Goal: Transaction & Acquisition: Purchase product/service

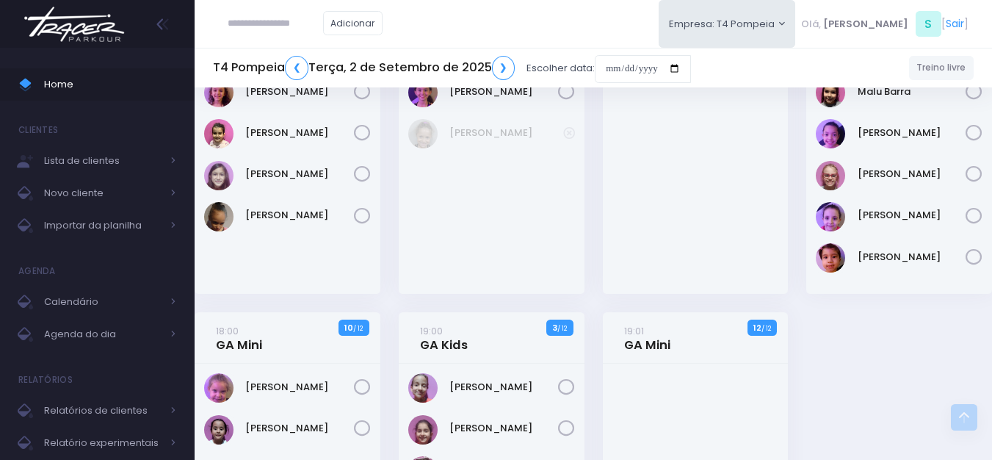
scroll to position [294, 0]
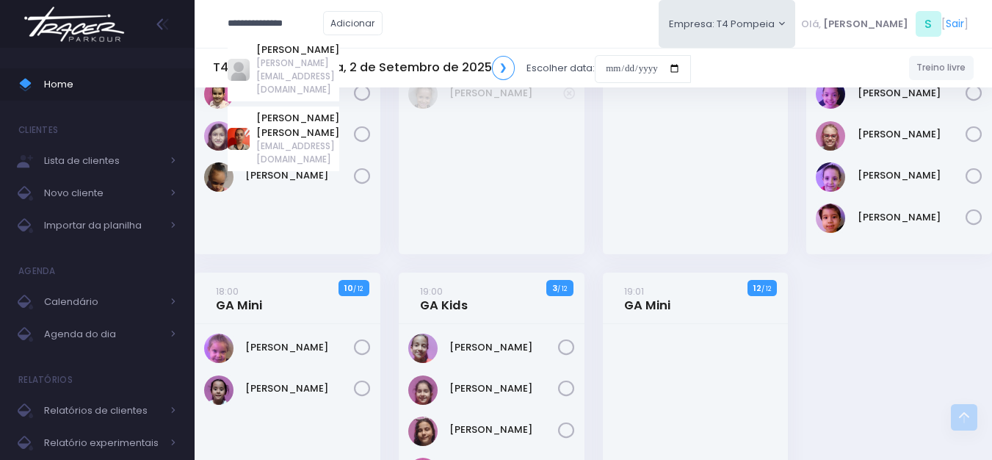
type input "**********"
click input "submit" at bounding box center [0, 0] width 0 height 0
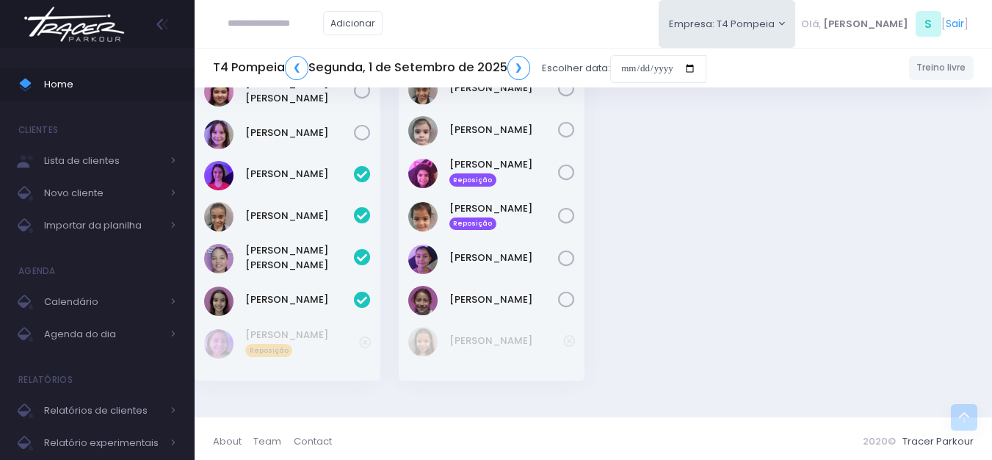
scroll to position [596, 0]
click at [74, 24] on img at bounding box center [74, 24] width 112 height 51
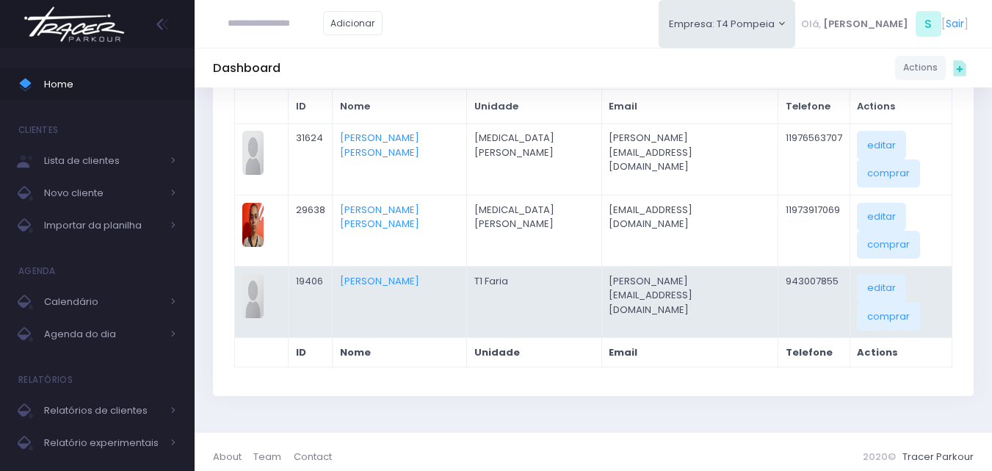
scroll to position [198, 0]
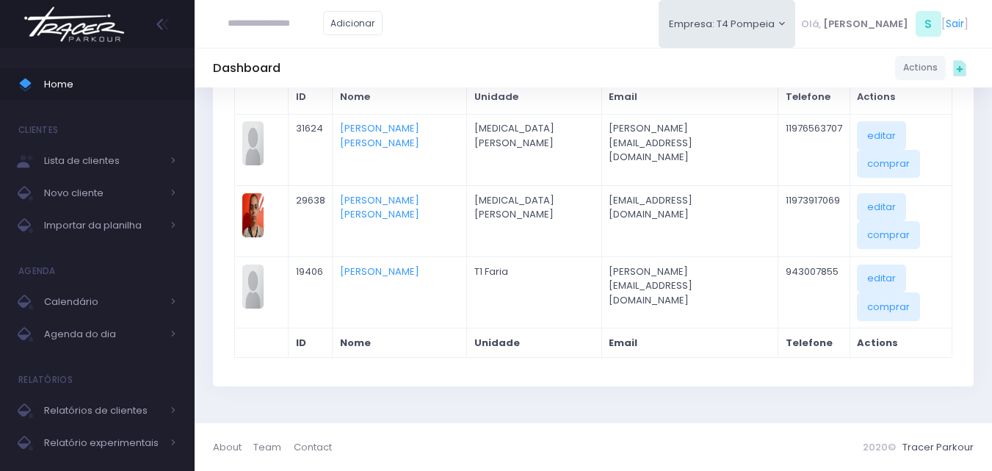
paste input "**********"
click at [276, 47] on link "Ana carolina marucci" at bounding box center [297, 57] width 83 height 29
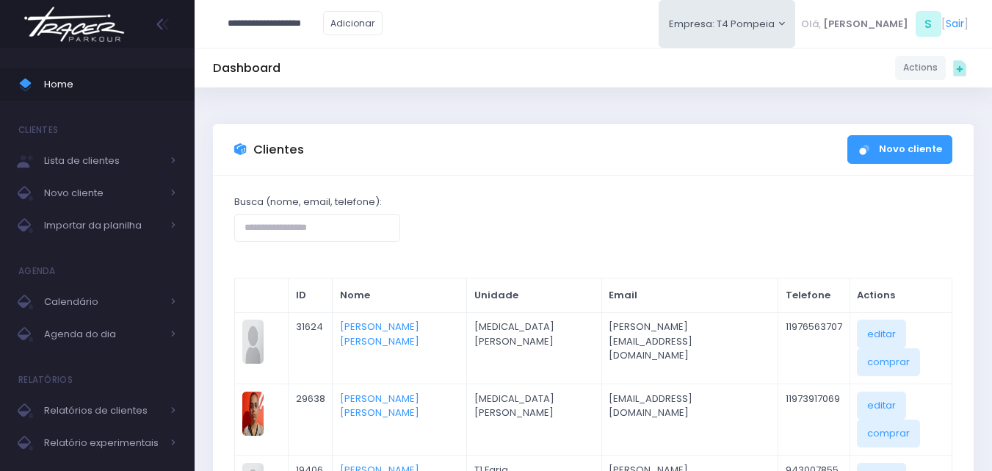
type input "**********"
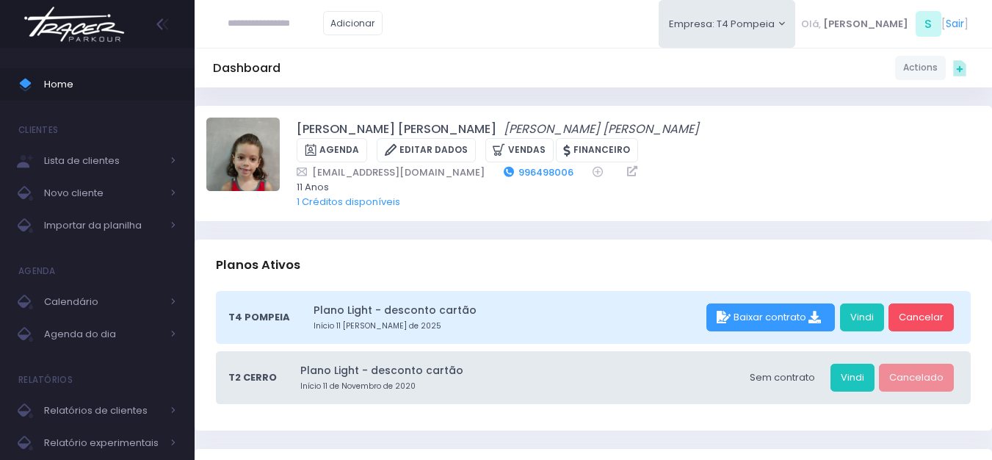
drag, startPoint x: 526, startPoint y: 155, endPoint x: 487, endPoint y: 147, distance: 40.5
click at [471, 141] on div "Ana carolina marucci Ana carolina marucci Agenda Editar Dados Vendas Financeiro…" at bounding box center [639, 162] width 684 height 91
drag, startPoint x: 527, startPoint y: 148, endPoint x: 461, endPoint y: 149, distance: 66.1
click at [461, 164] on div "lumarucci@hotmail.com 996498006" at bounding box center [629, 171] width 664 height 15
copy link "996498006"
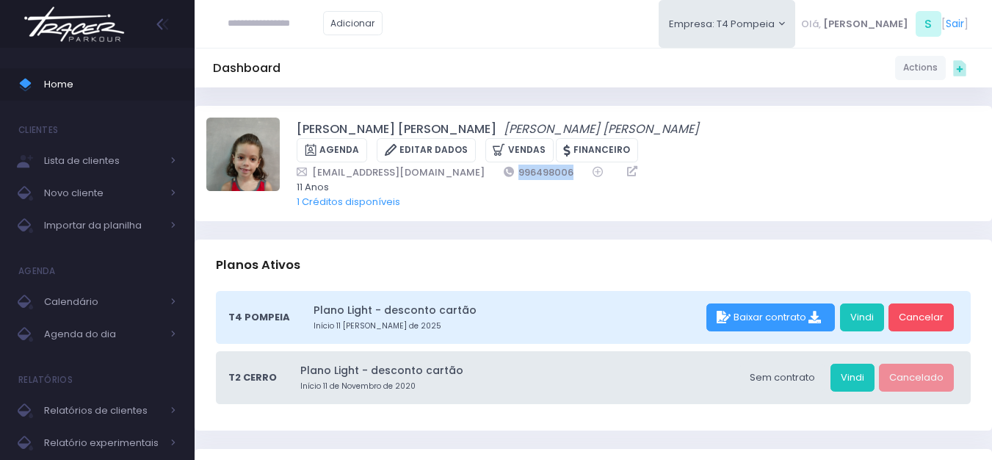
click at [101, 7] on img at bounding box center [74, 24] width 112 height 51
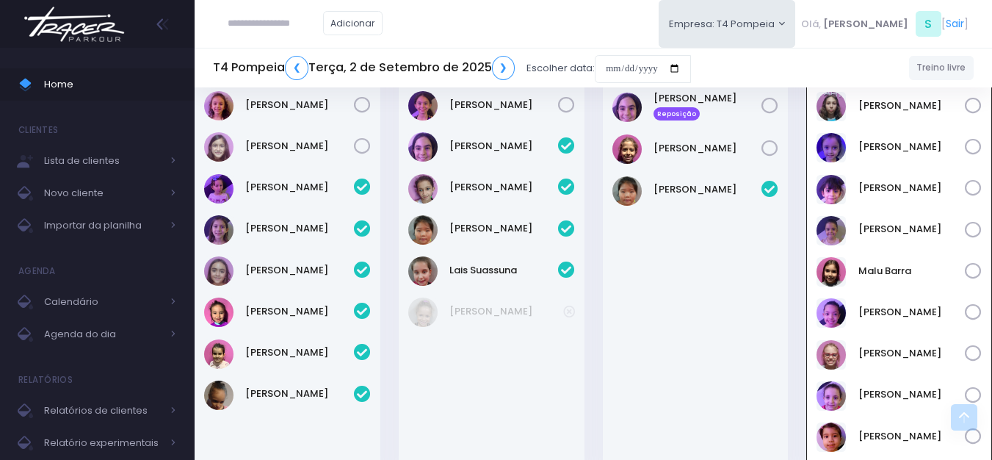
scroll to position [32, 0]
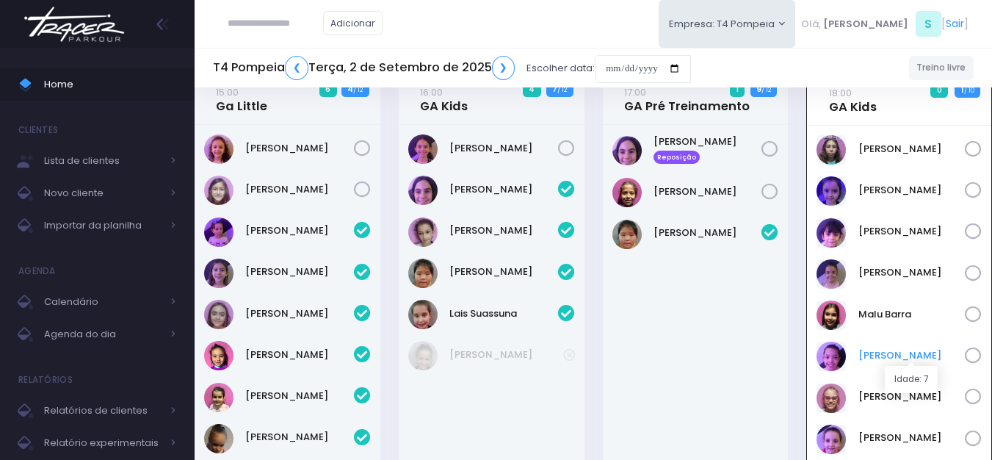
click at [888, 353] on link "Nina Amorim" at bounding box center [911, 355] width 107 height 15
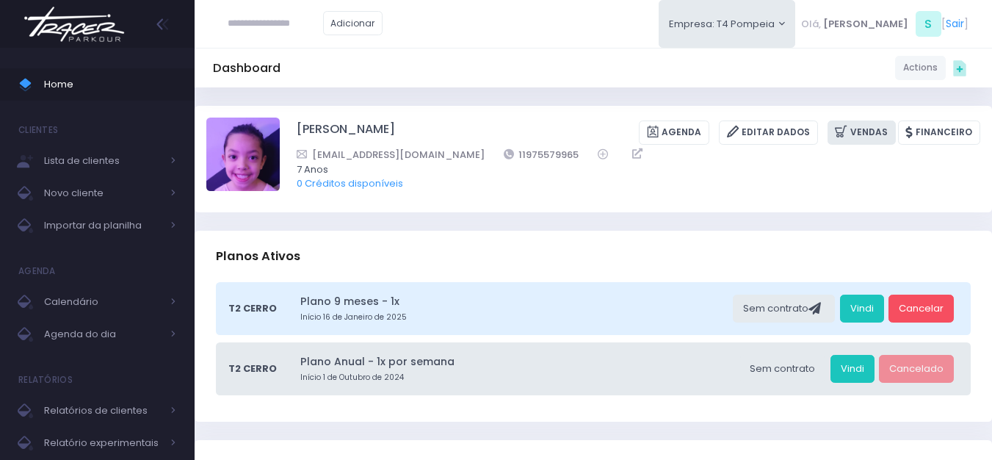
click at [868, 140] on link "Vendas" at bounding box center [861, 132] width 68 height 24
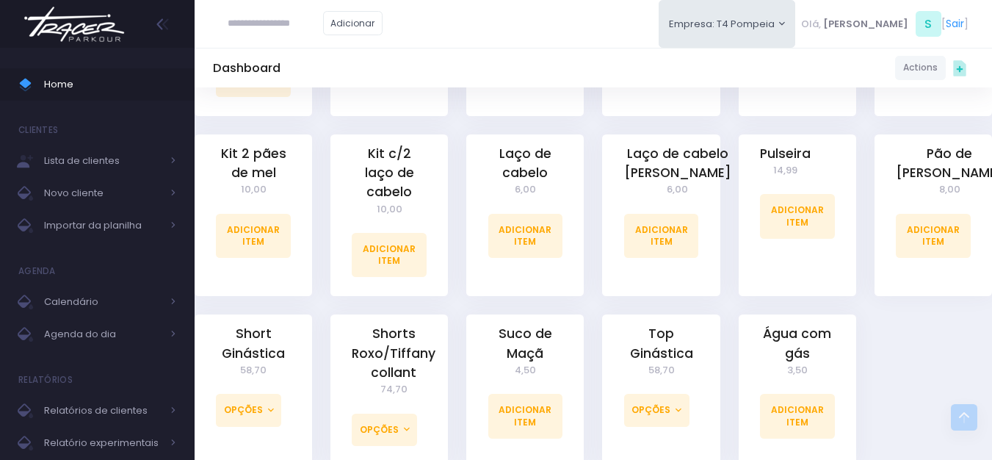
scroll to position [1022, 0]
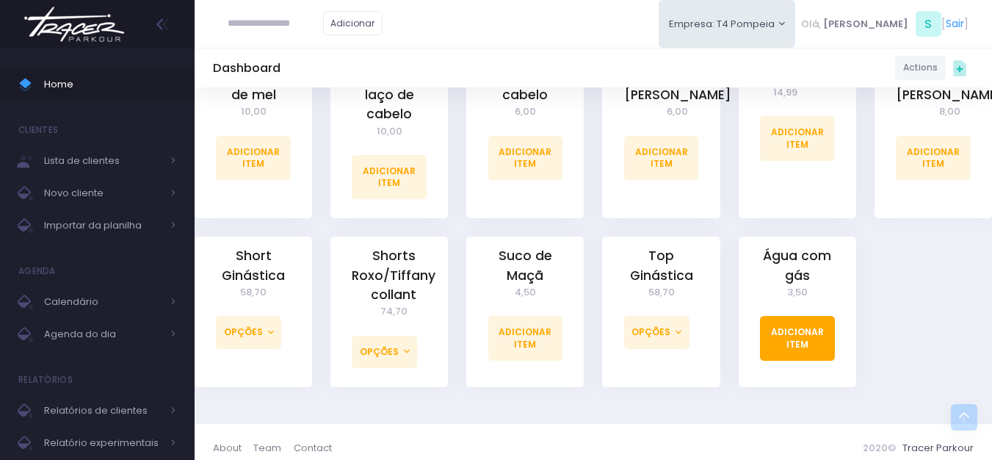
click at [786, 331] on link "Adicionar Item" at bounding box center [797, 338] width 75 height 44
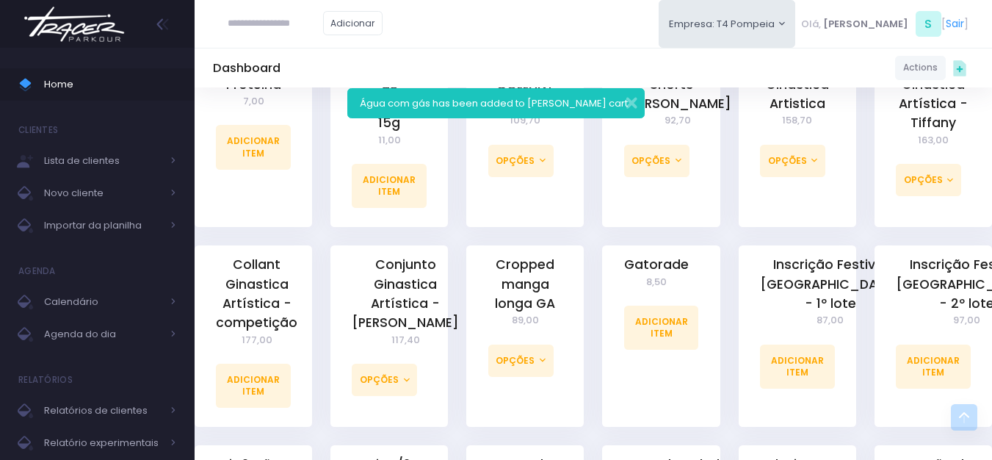
scroll to position [954, 0]
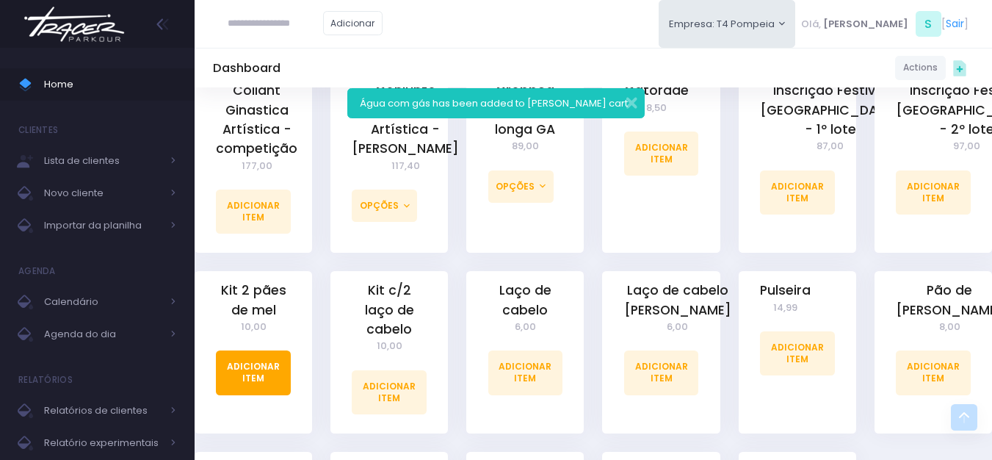
click at [263, 357] on link "Adicionar Item" at bounding box center [253, 372] width 75 height 44
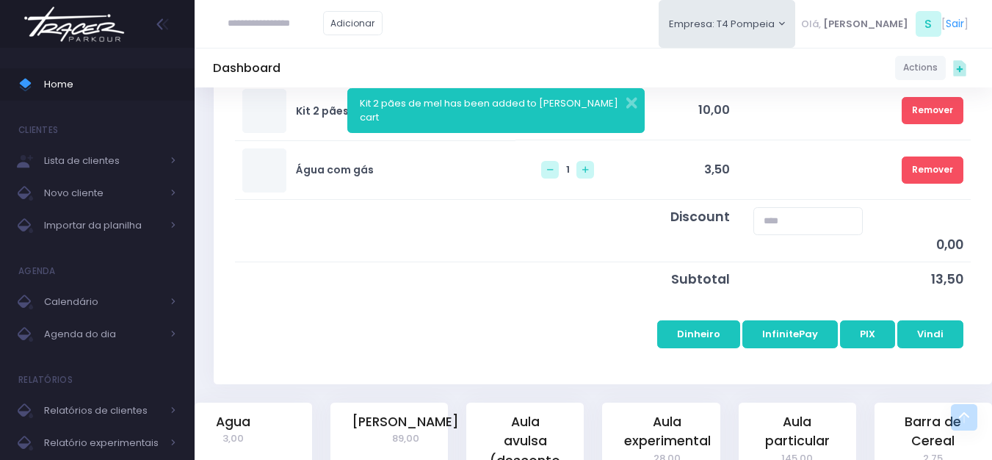
scroll to position [294, 0]
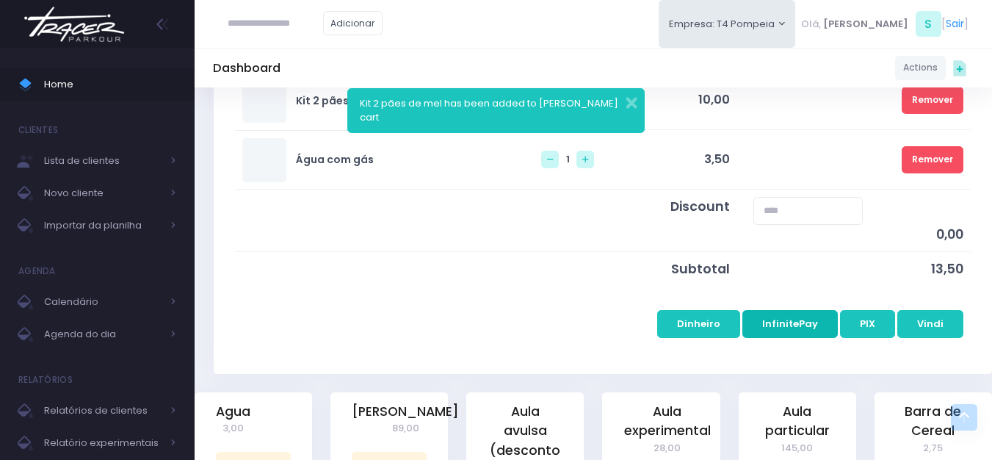
click at [803, 331] on button "InfinitePay" at bounding box center [789, 324] width 95 height 28
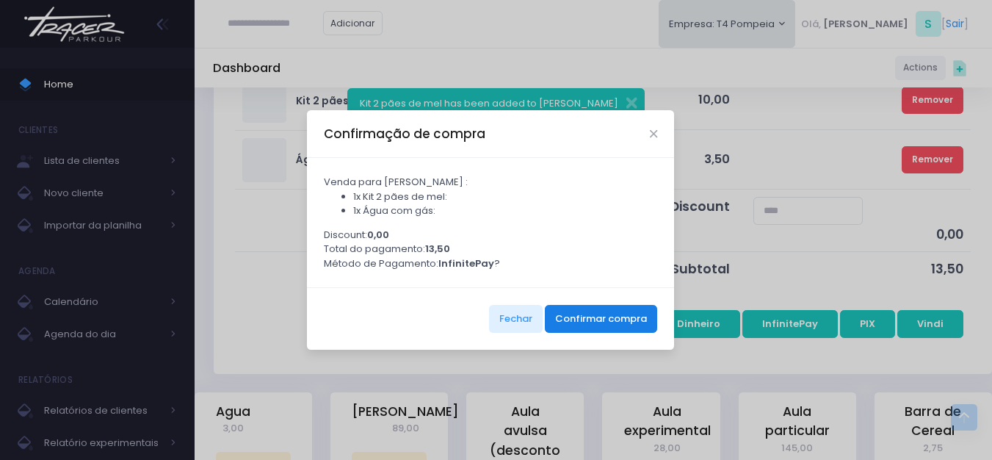
click at [581, 318] on button "Confirmar compra" at bounding box center [601, 319] width 112 height 28
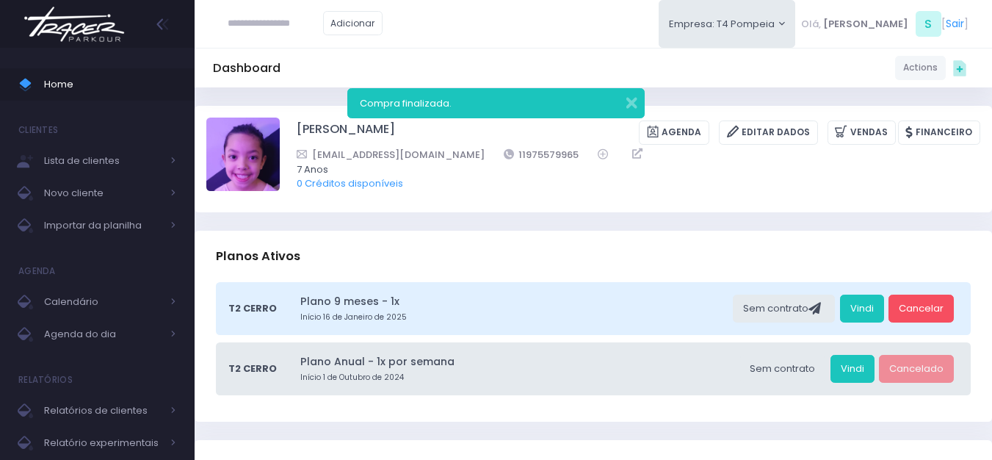
click at [63, 35] on img at bounding box center [74, 24] width 112 height 51
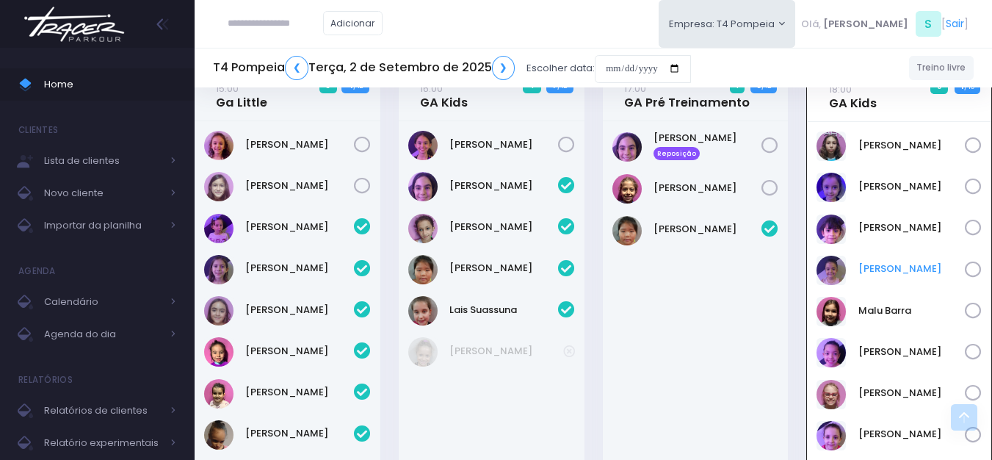
scroll to position [32, 0]
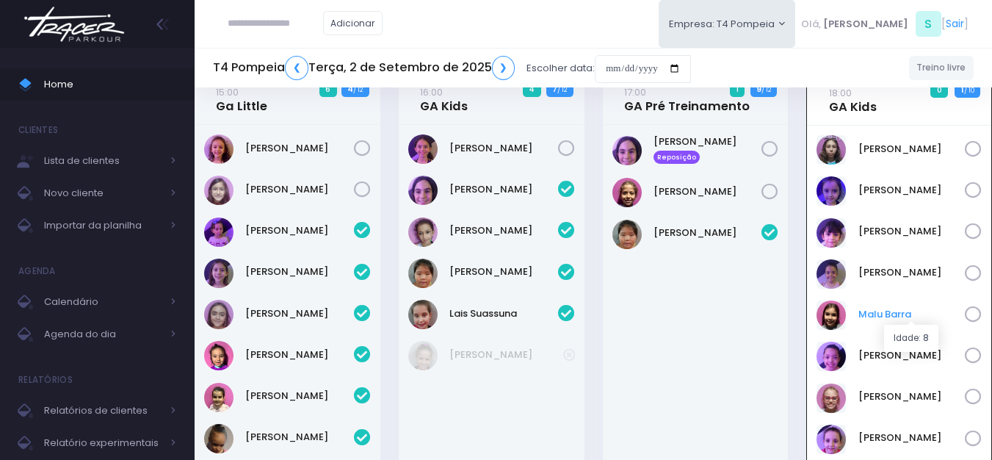
click at [879, 314] on link "Malu Barra" at bounding box center [911, 314] width 107 height 15
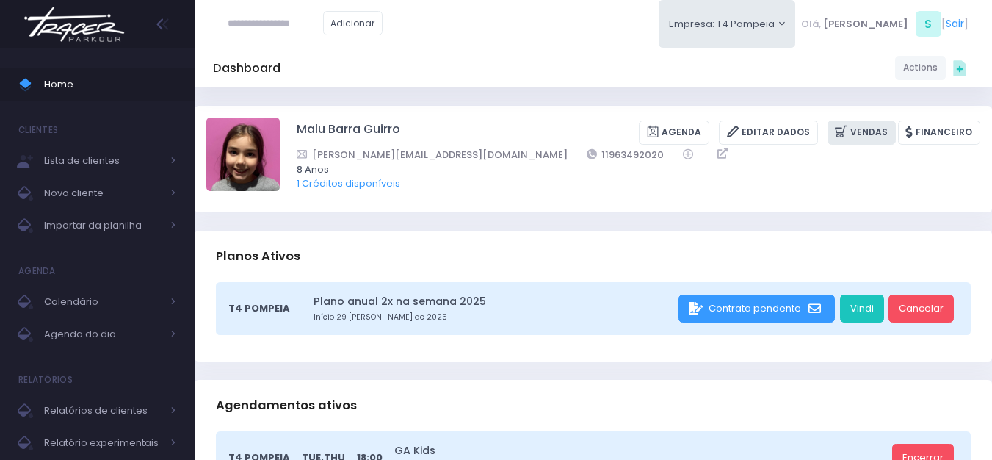
click at [860, 135] on link "Vendas" at bounding box center [861, 132] width 68 height 24
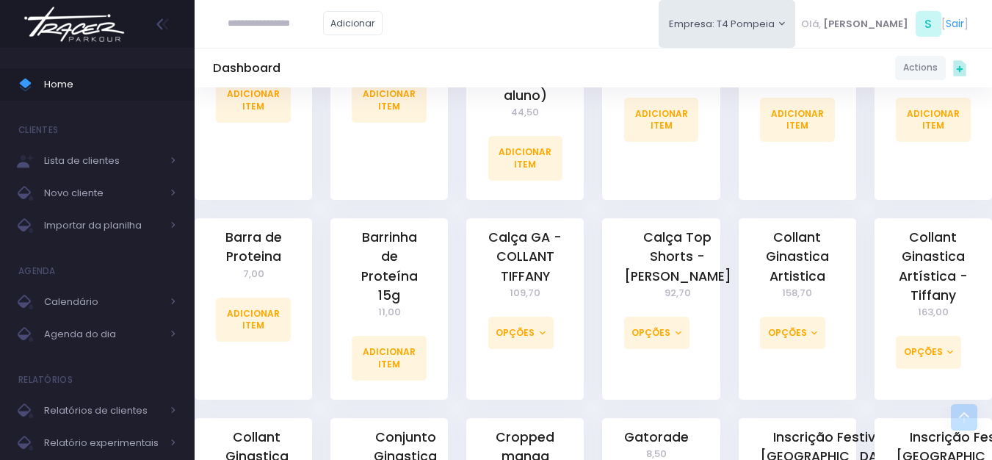
scroll to position [734, 0]
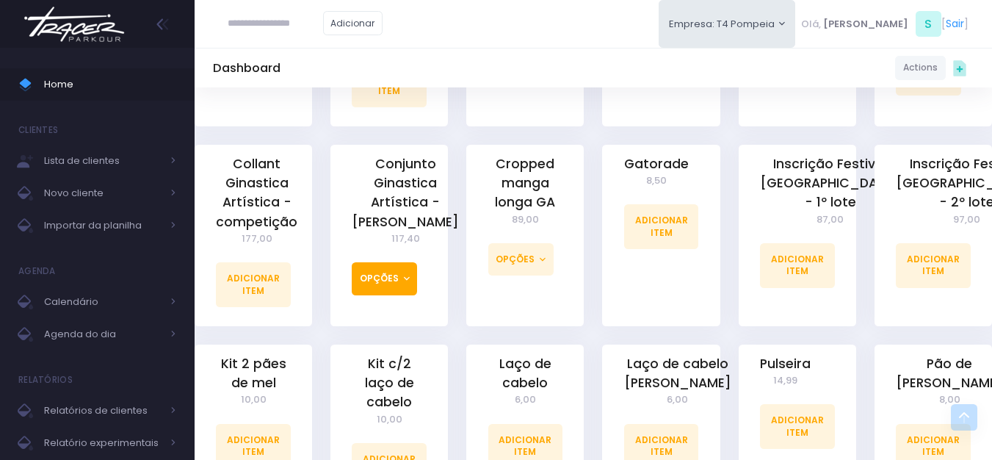
click at [392, 270] on button "Opções" at bounding box center [384, 278] width 65 height 32
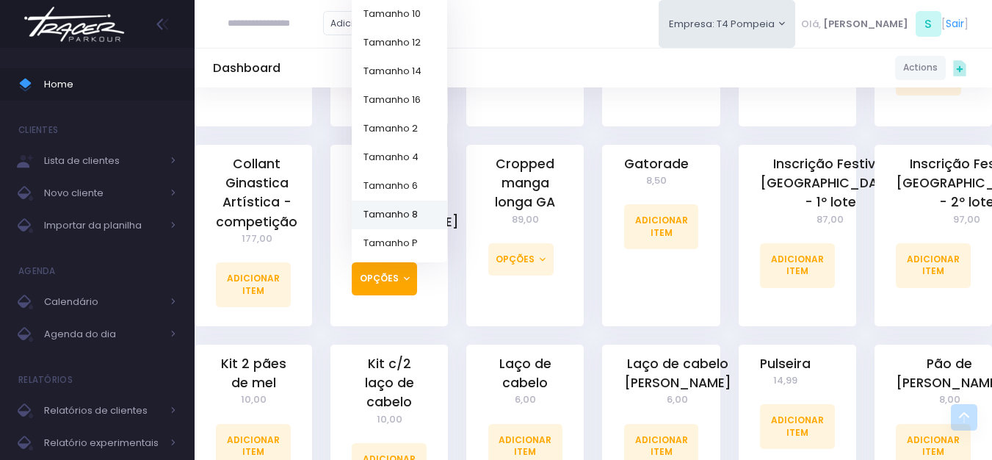
click at [403, 203] on link "Tamanho 8" at bounding box center [399, 214] width 95 height 29
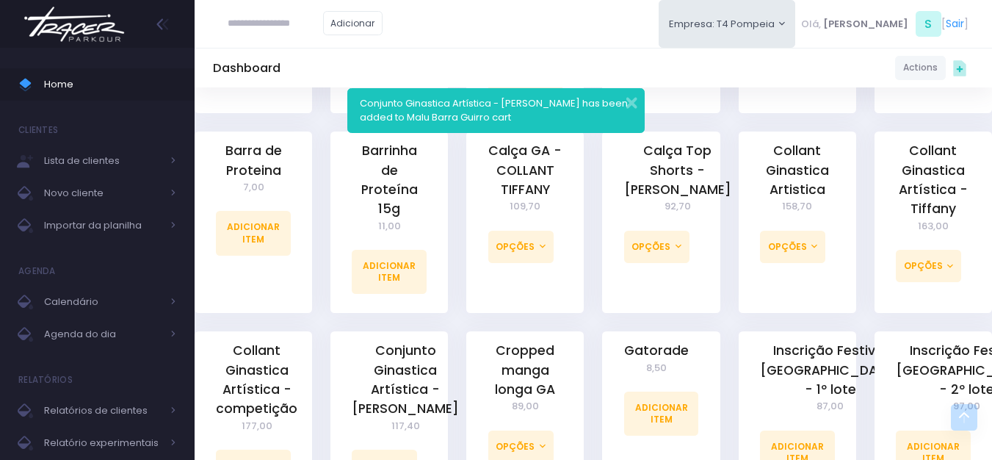
scroll to position [734, 0]
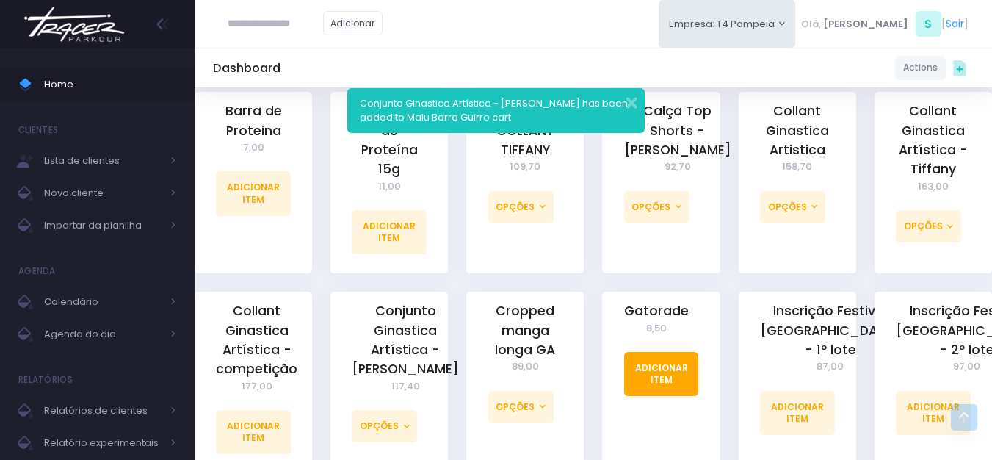
click at [675, 355] on link "Adicionar Item" at bounding box center [661, 374] width 75 height 44
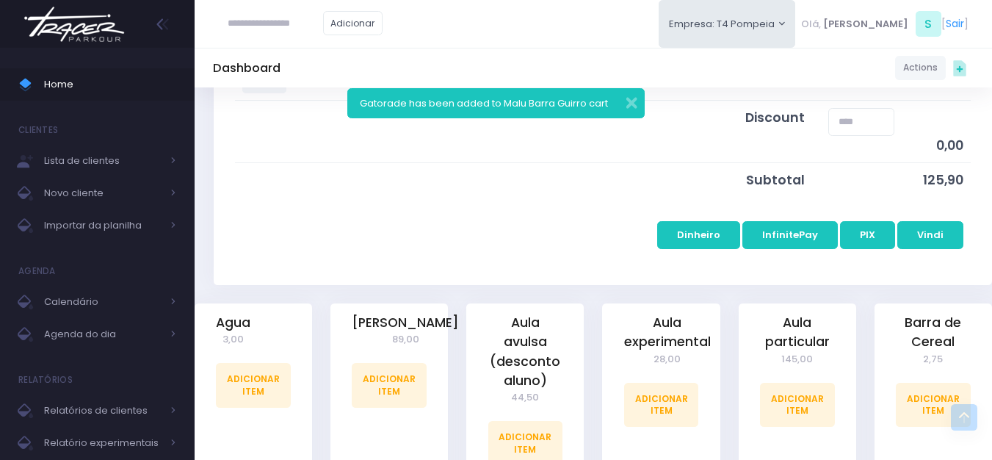
scroll to position [294, 0]
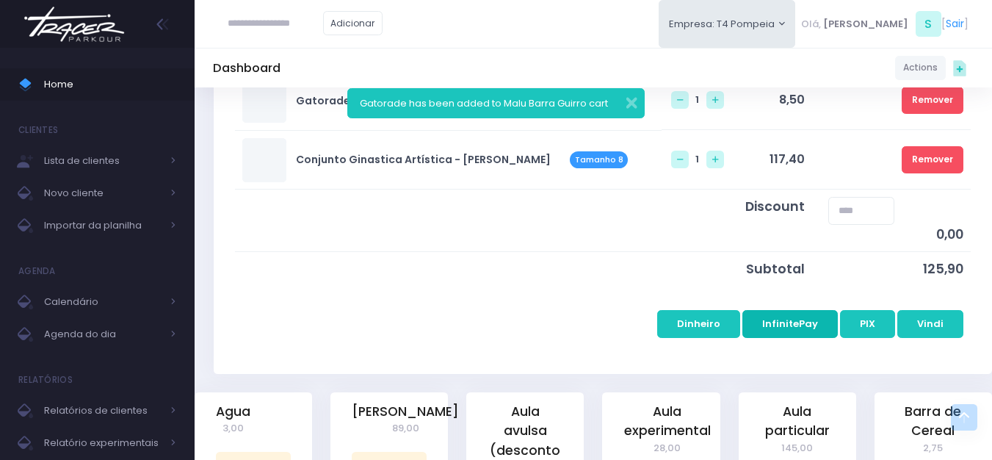
click at [811, 329] on button "InfinitePay" at bounding box center [789, 324] width 95 height 28
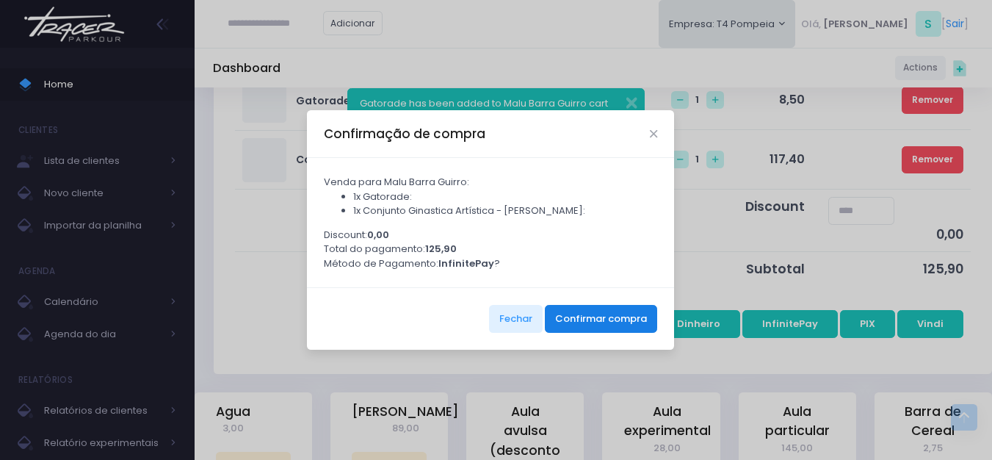
click at [601, 311] on button "Confirmar compra" at bounding box center [601, 319] width 112 height 28
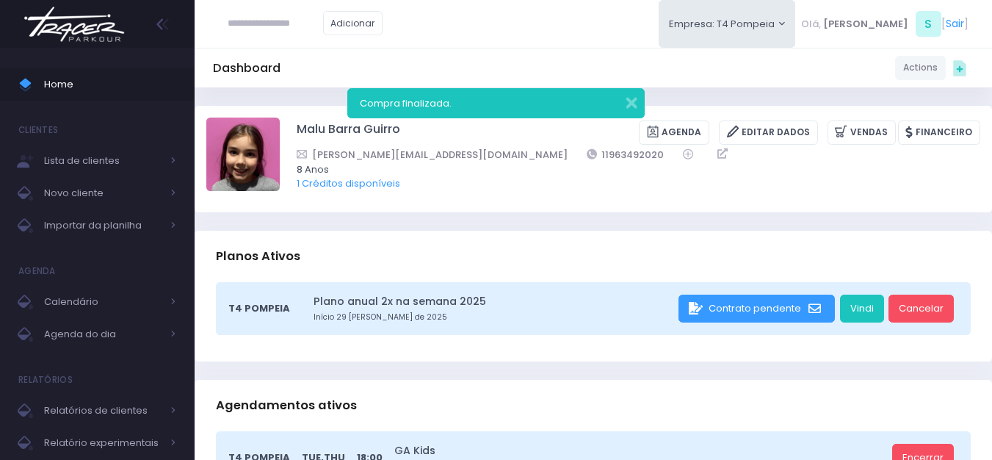
click at [81, 25] on img at bounding box center [74, 24] width 112 height 51
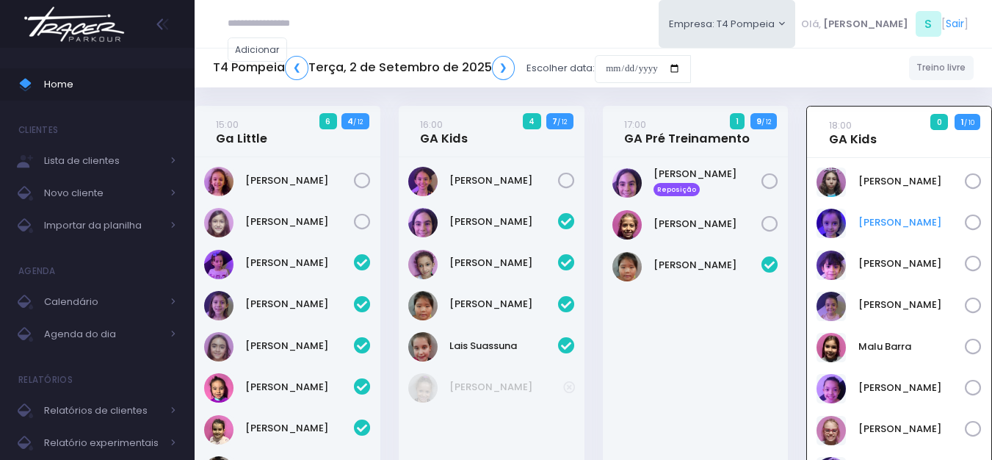
scroll to position [106, 0]
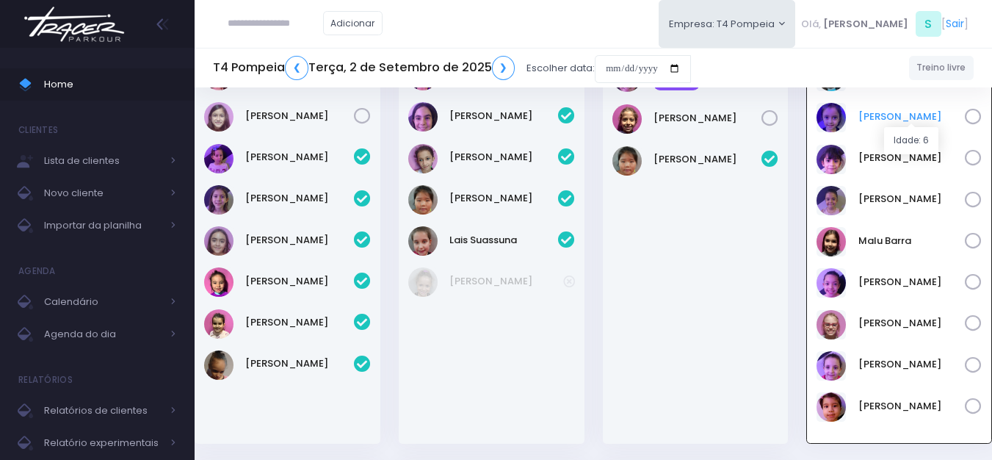
click at [891, 113] on link "Helena Mendes" at bounding box center [911, 116] width 107 height 15
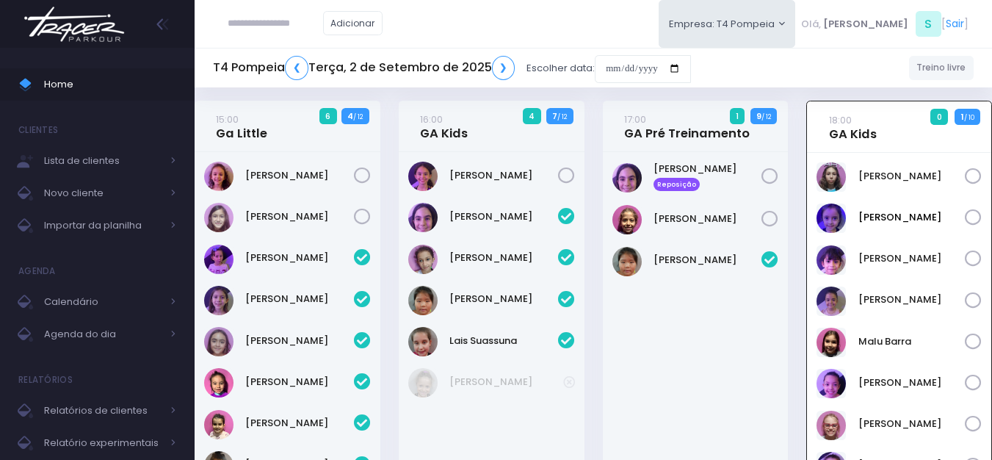
scroll to position [0, 0]
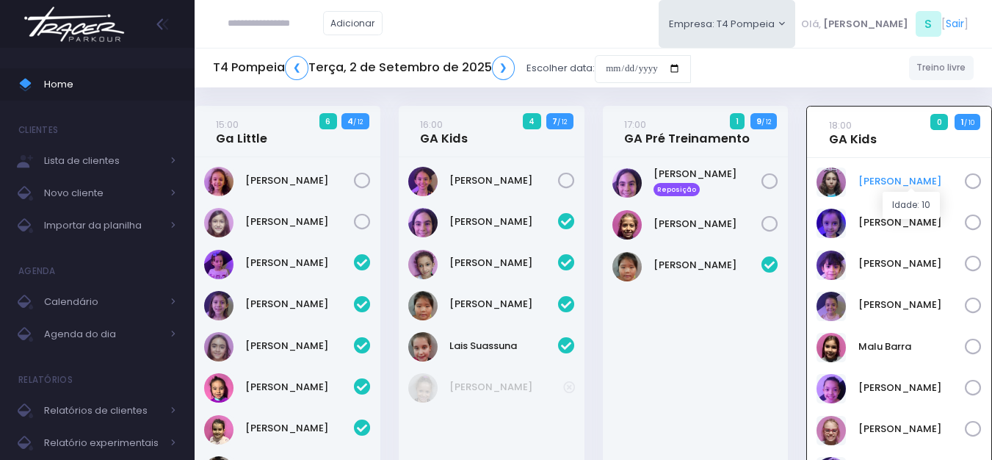
click at [886, 178] on link "Filomena Caruso" at bounding box center [911, 181] width 107 height 15
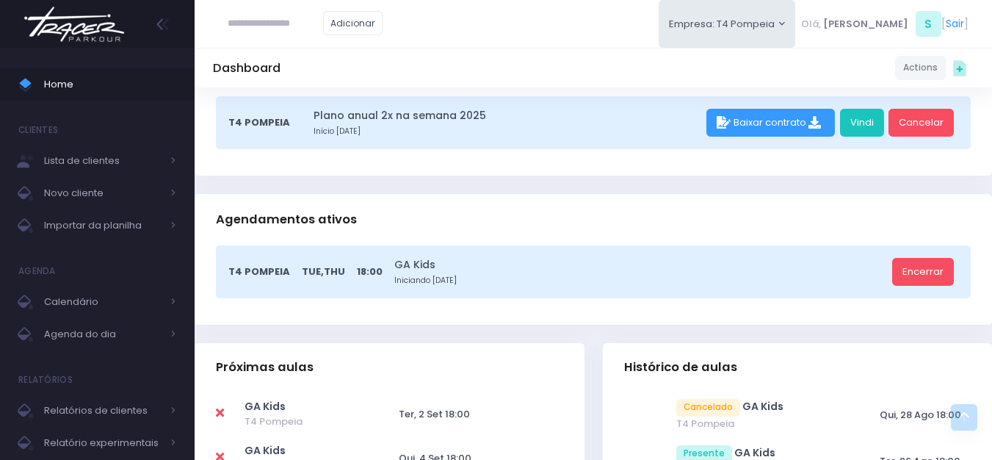
scroll to position [147, 0]
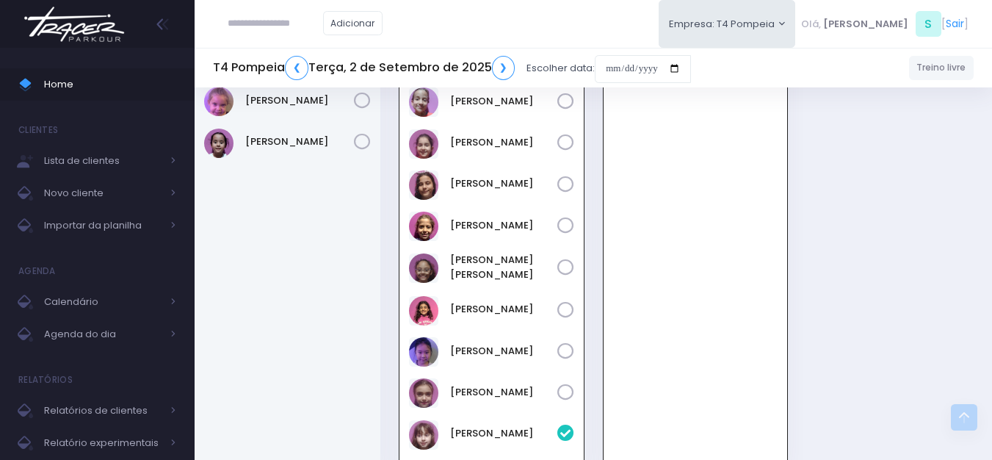
scroll to position [566, 0]
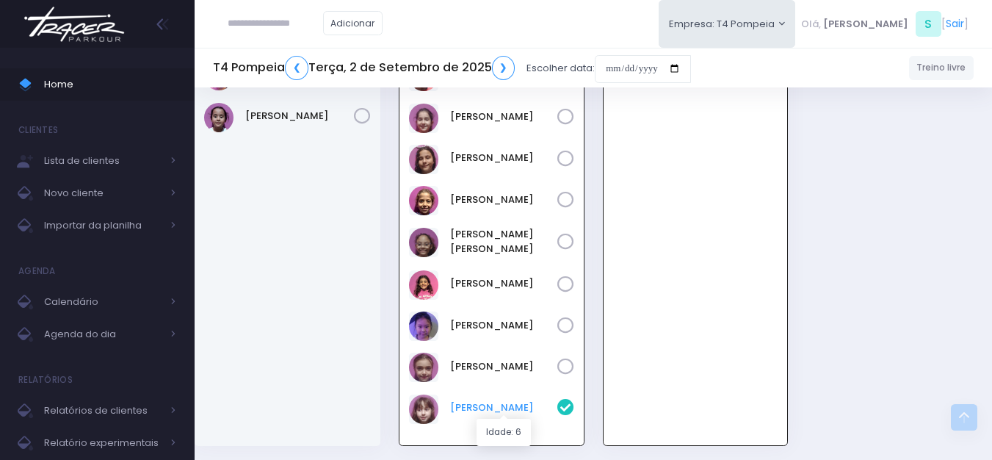
click at [492, 406] on link "[PERSON_NAME]" at bounding box center [503, 407] width 107 height 15
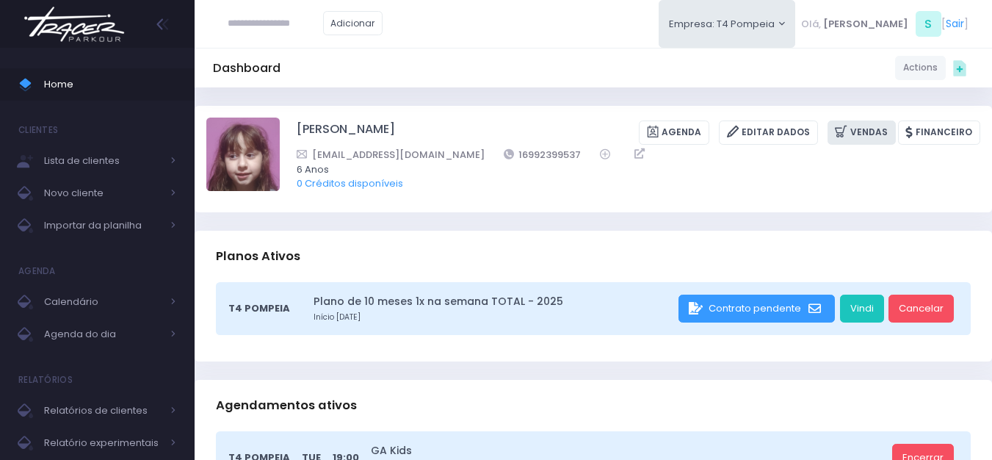
click at [873, 140] on link "Vendas" at bounding box center [861, 132] width 68 height 24
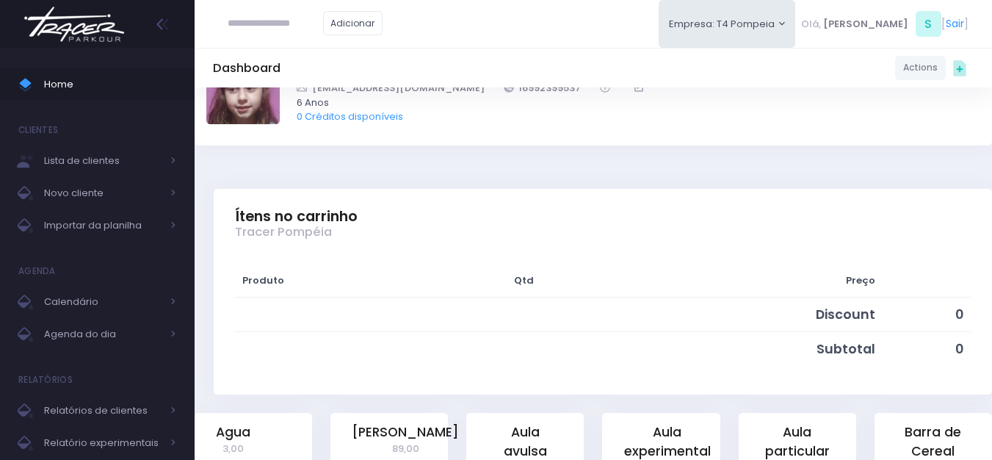
scroll to position [441, 0]
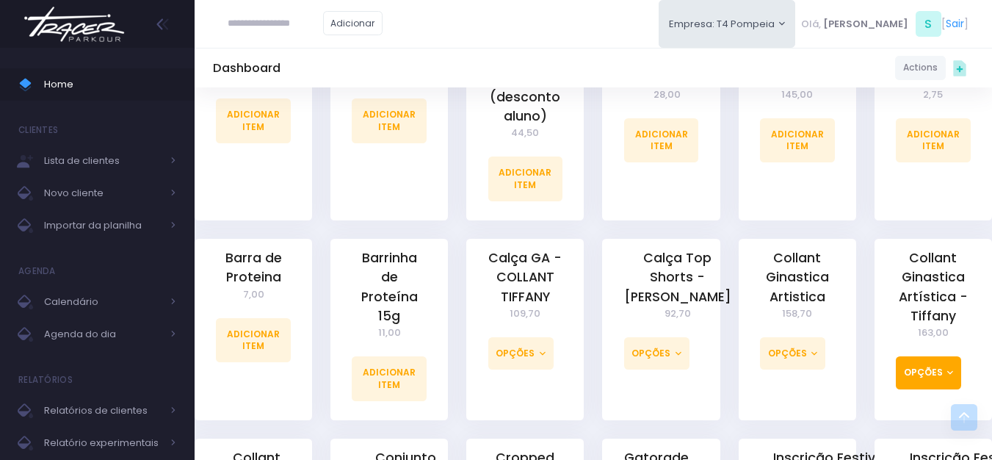
click at [921, 371] on button "Opções" at bounding box center [928, 372] width 65 height 32
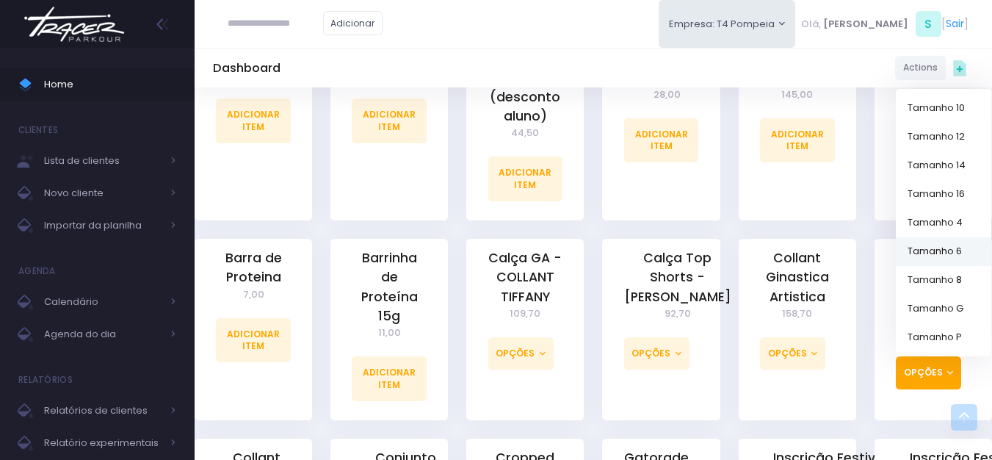
click at [946, 253] on link "Tamanho 6" at bounding box center [943, 251] width 95 height 29
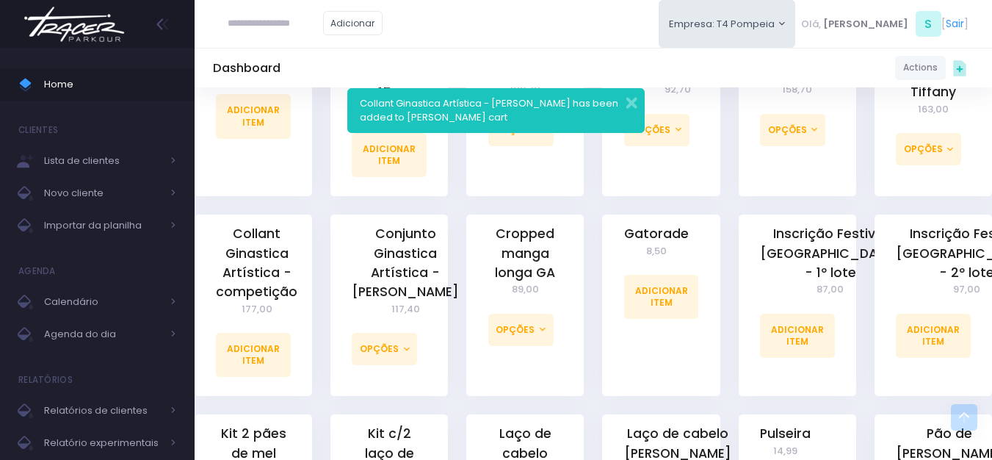
scroll to position [808, 0]
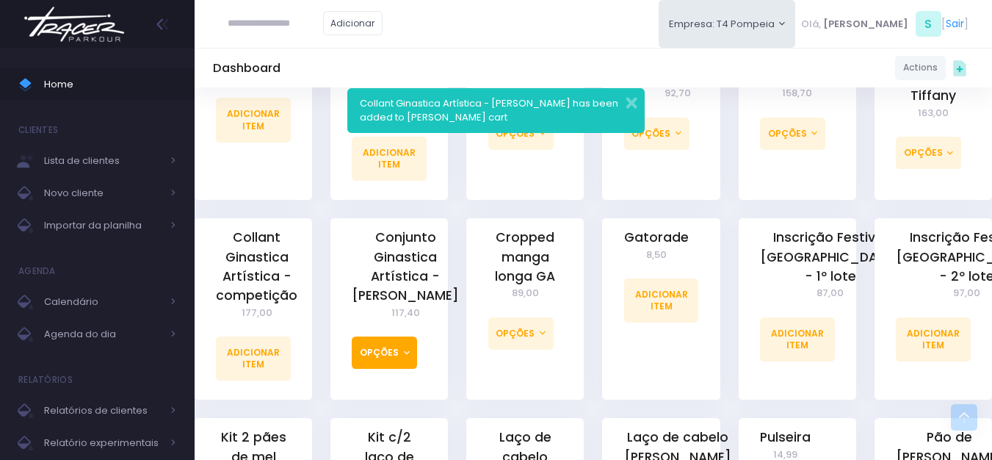
click at [401, 336] on button "Opções" at bounding box center [384, 352] width 65 height 32
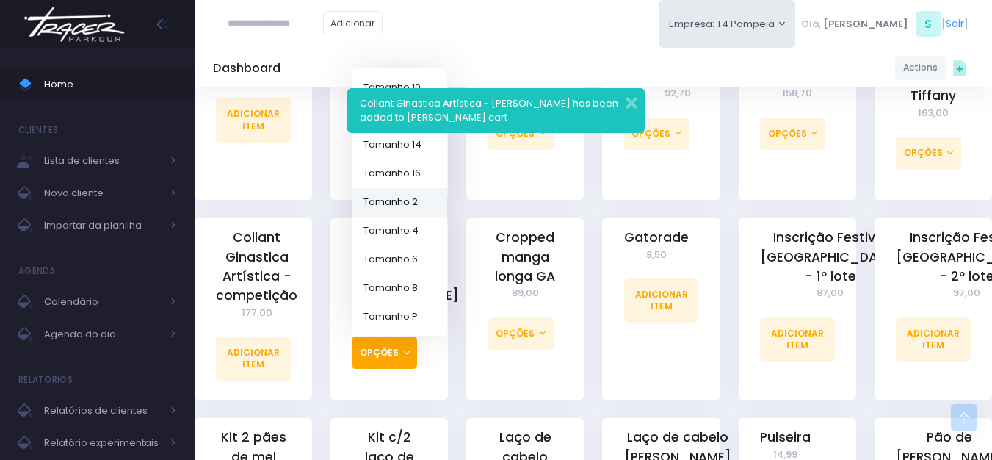
scroll to position [734, 0]
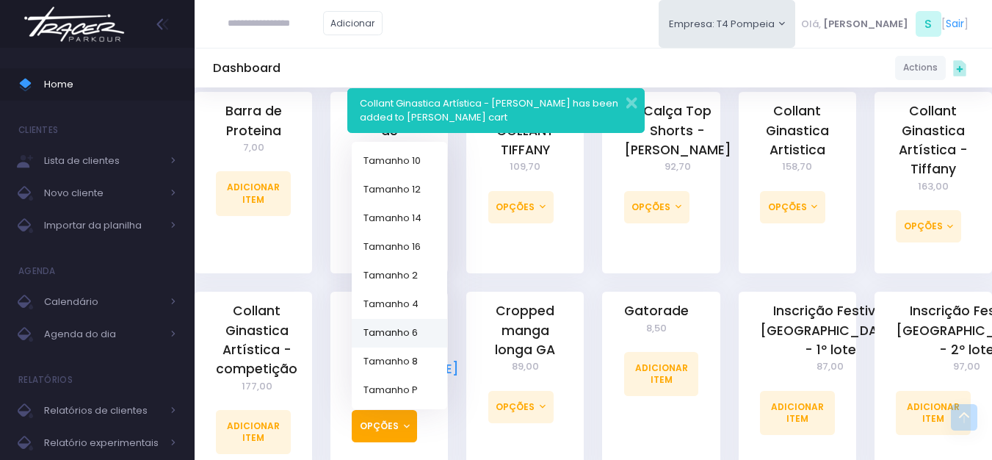
click at [405, 319] on link "Tamanho 6" at bounding box center [399, 333] width 95 height 29
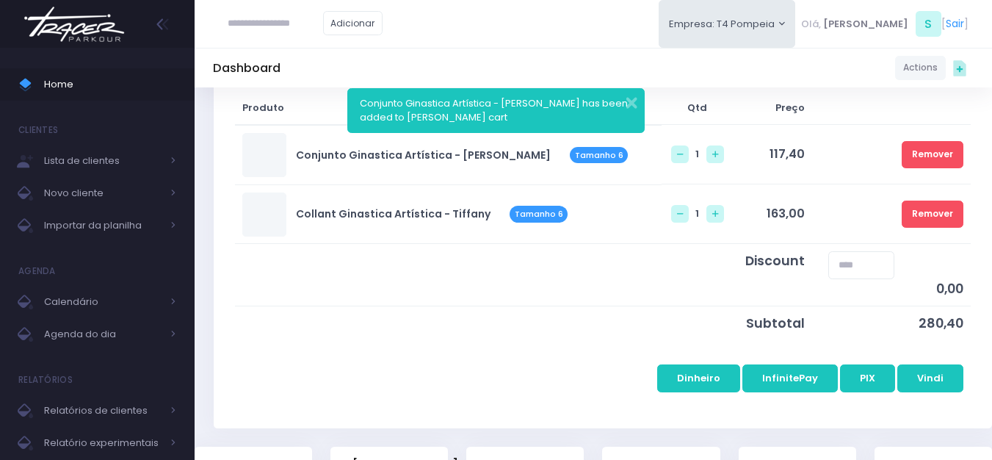
scroll to position [294, 0]
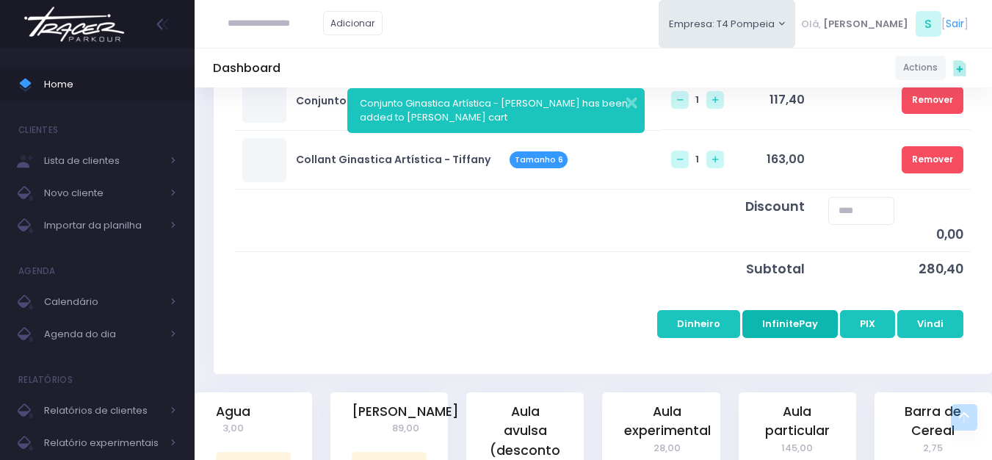
click at [806, 323] on button "InfinitePay" at bounding box center [789, 324] width 95 height 28
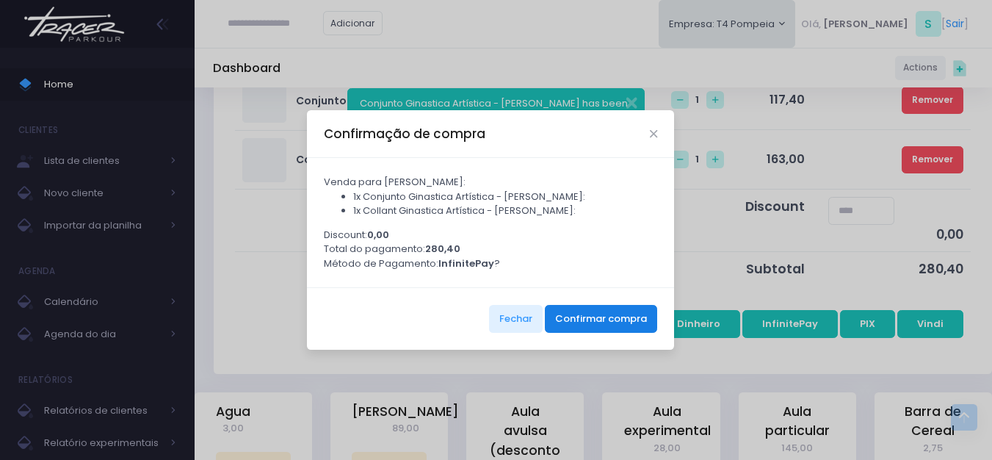
click at [587, 322] on button "Confirmar compra" at bounding box center [601, 319] width 112 height 28
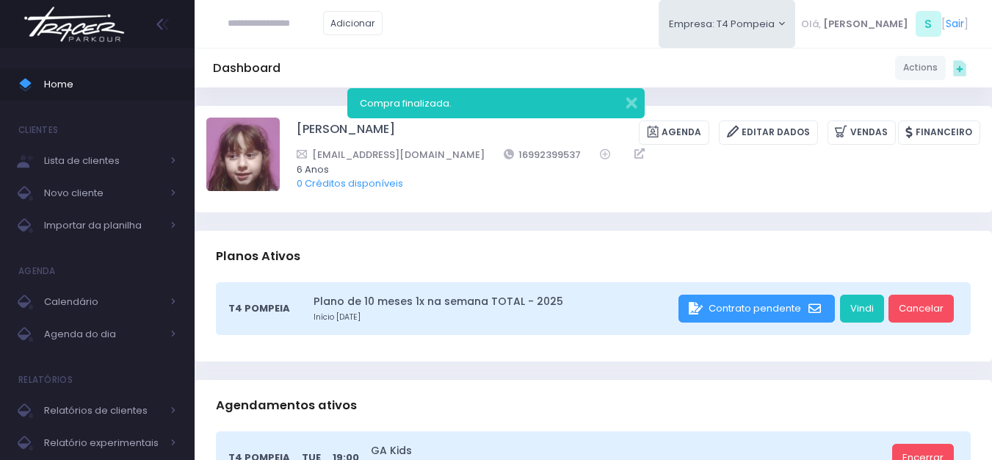
click at [115, 29] on img at bounding box center [74, 24] width 112 height 51
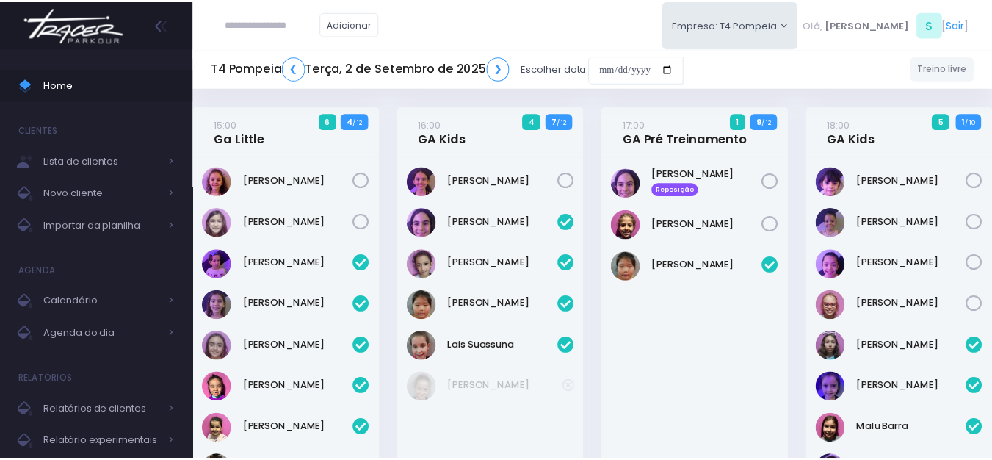
scroll to position [566, 0]
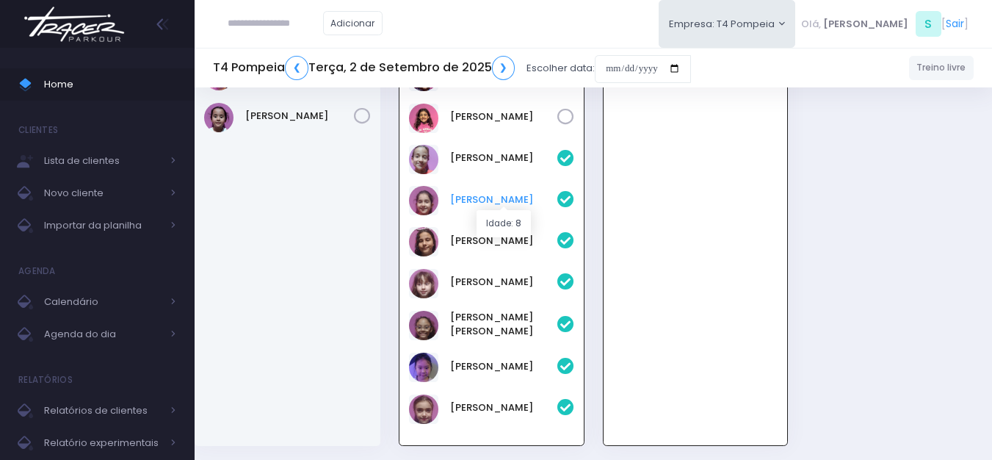
click at [511, 201] on link "[PERSON_NAME]" at bounding box center [503, 199] width 107 height 15
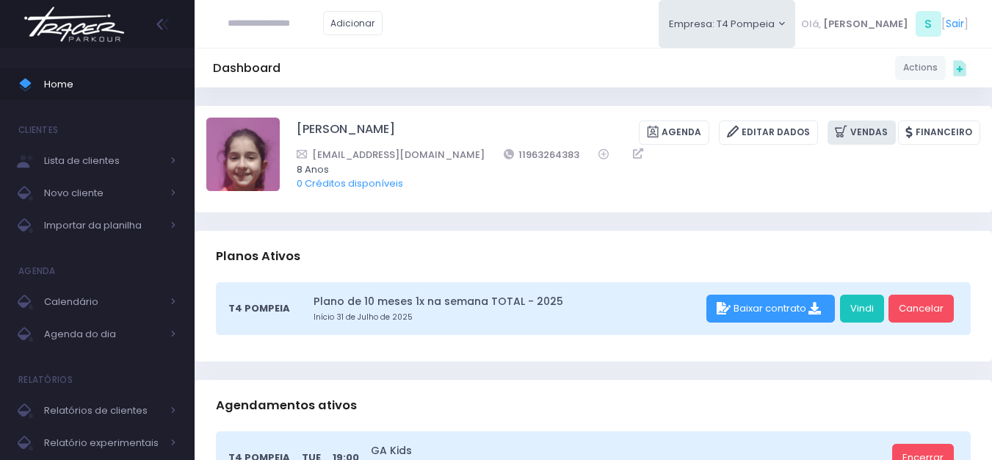
click at [842, 139] on icon at bounding box center [842, 131] width 15 height 17
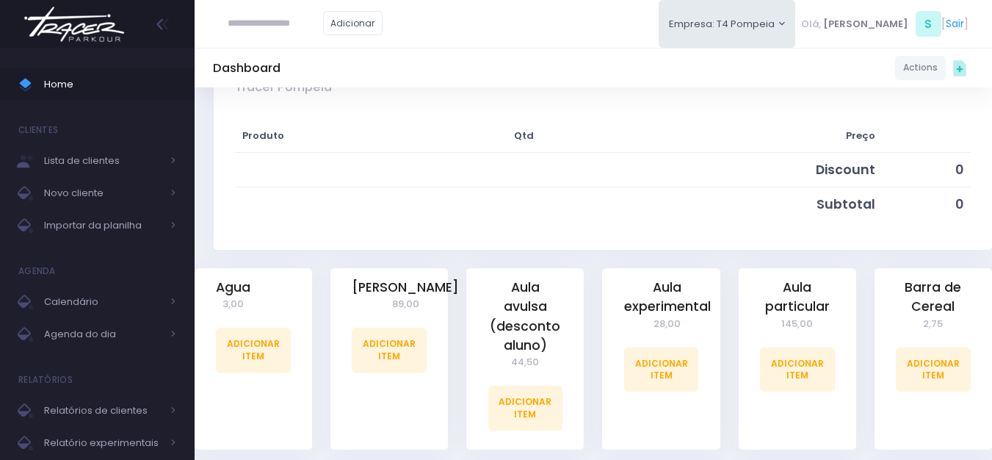
scroll to position [220, 0]
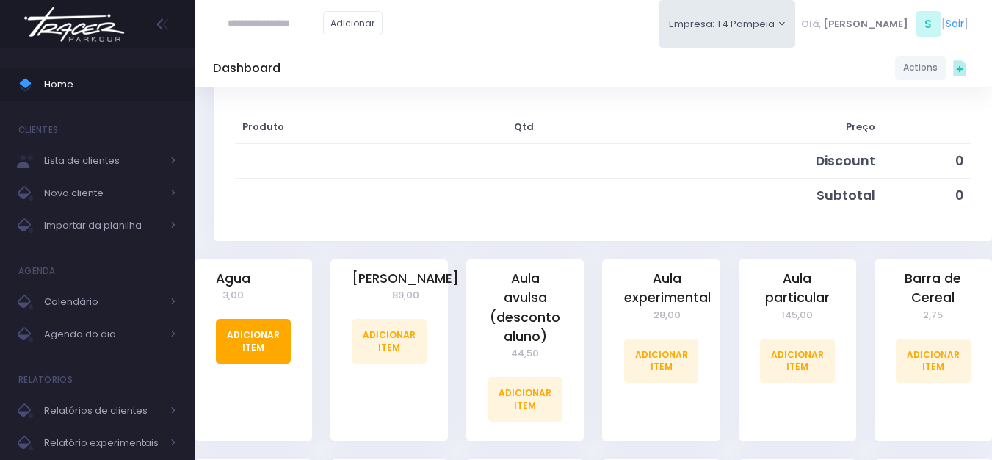
click at [269, 344] on link "Adicionar Item" at bounding box center [253, 341] width 75 height 44
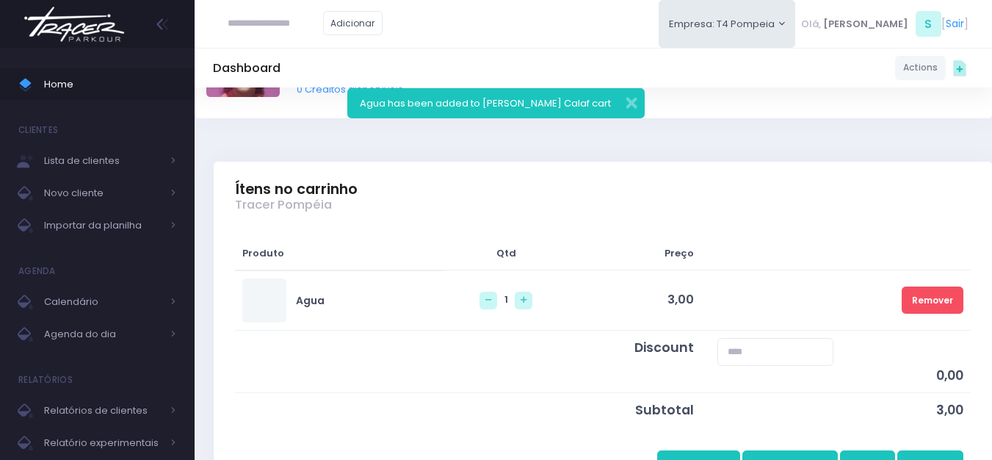
scroll to position [147, 0]
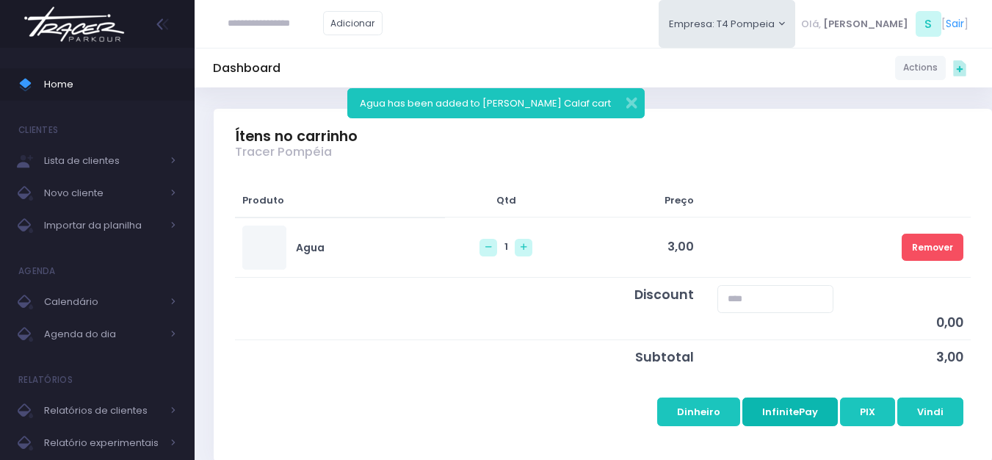
click at [776, 410] on button "InfinitePay" at bounding box center [789, 411] width 95 height 28
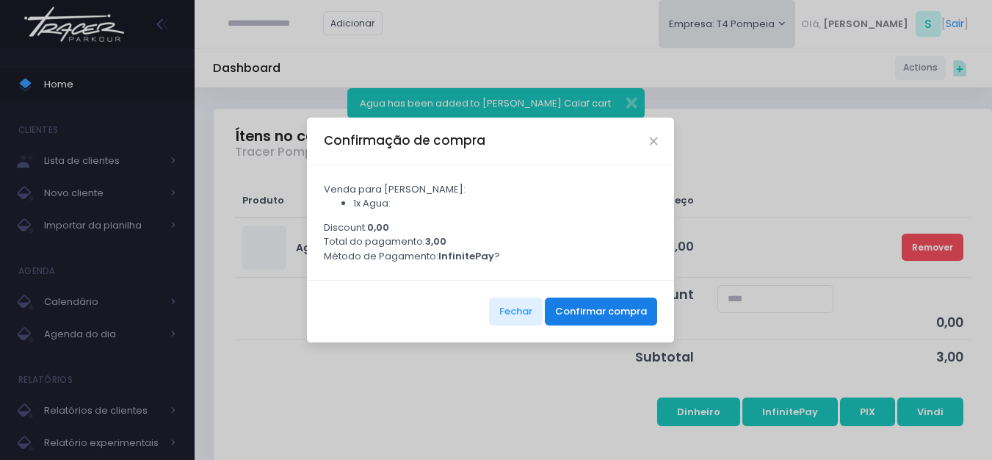
click at [589, 314] on button "Confirmar compra" at bounding box center [601, 311] width 112 height 28
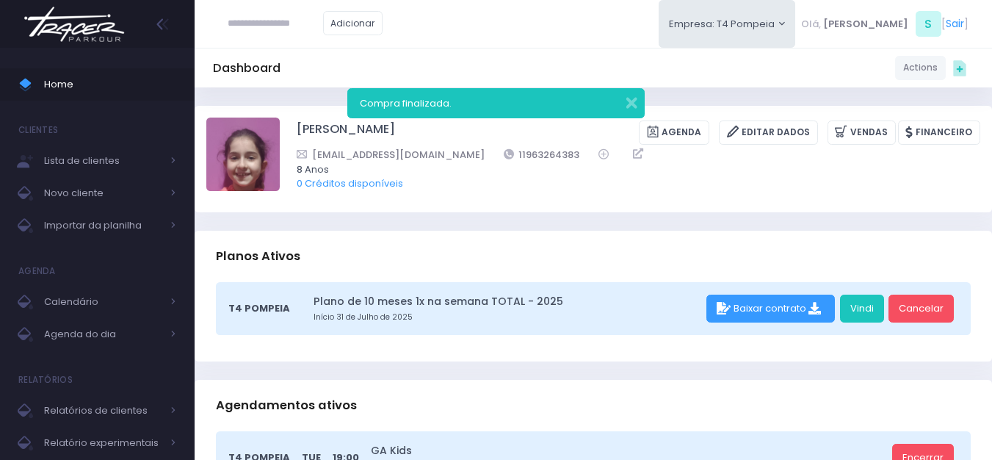
click at [94, 22] on img at bounding box center [74, 24] width 112 height 51
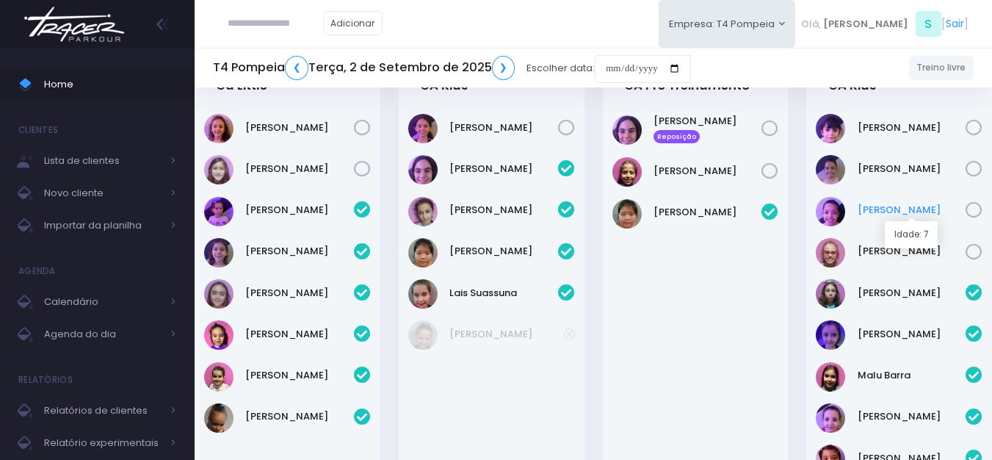
scroll to position [52, 0]
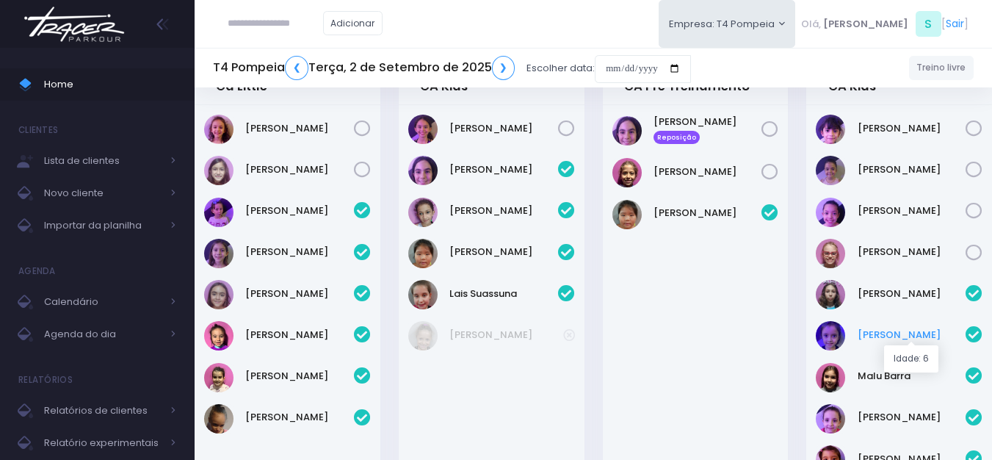
click at [894, 330] on link "Helena Mendes" at bounding box center [912, 334] width 109 height 15
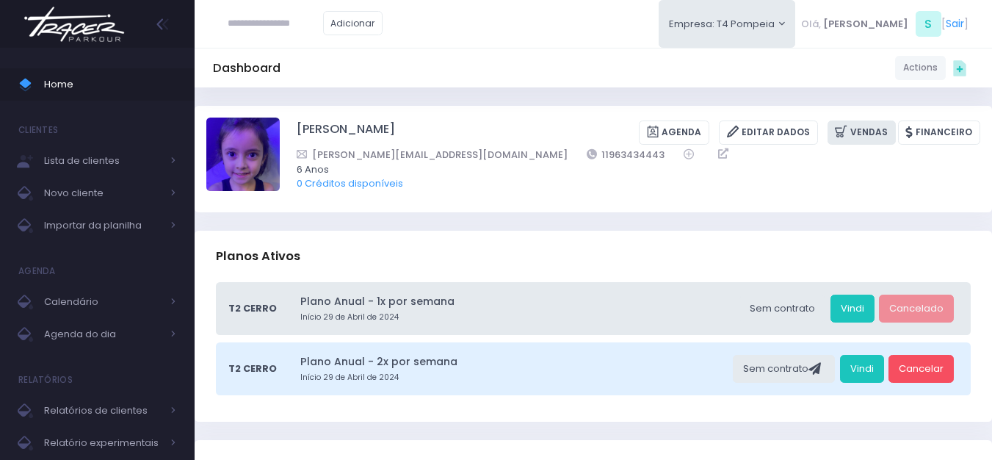
click at [879, 132] on link "Vendas" at bounding box center [861, 132] width 68 height 24
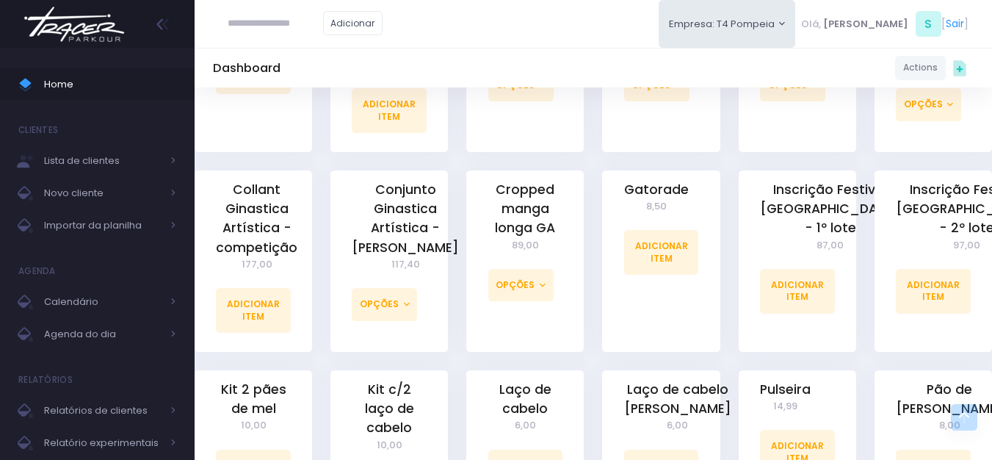
scroll to position [734, 0]
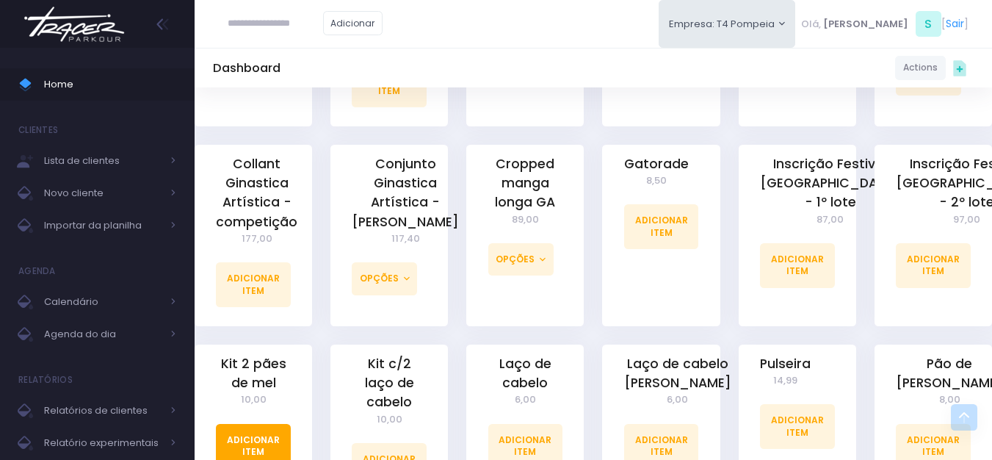
click at [258, 435] on link "Adicionar Item" at bounding box center [253, 446] width 75 height 44
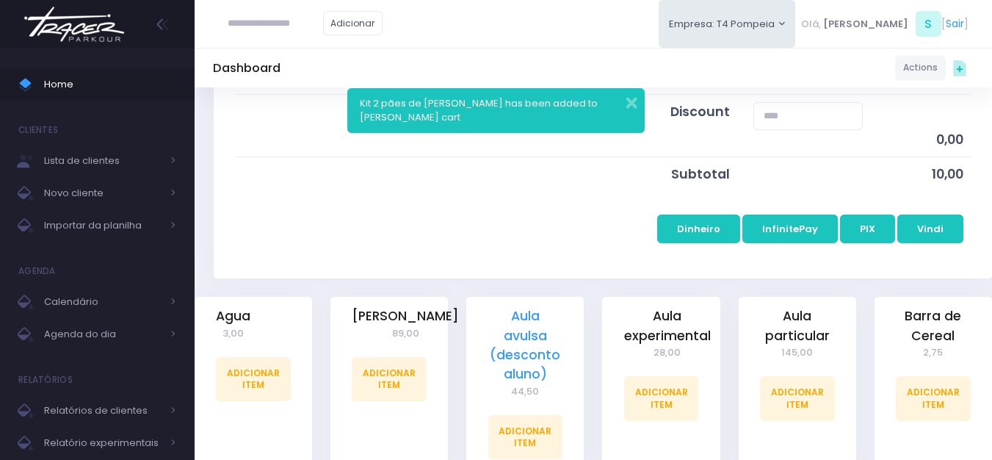
scroll to position [367, 0]
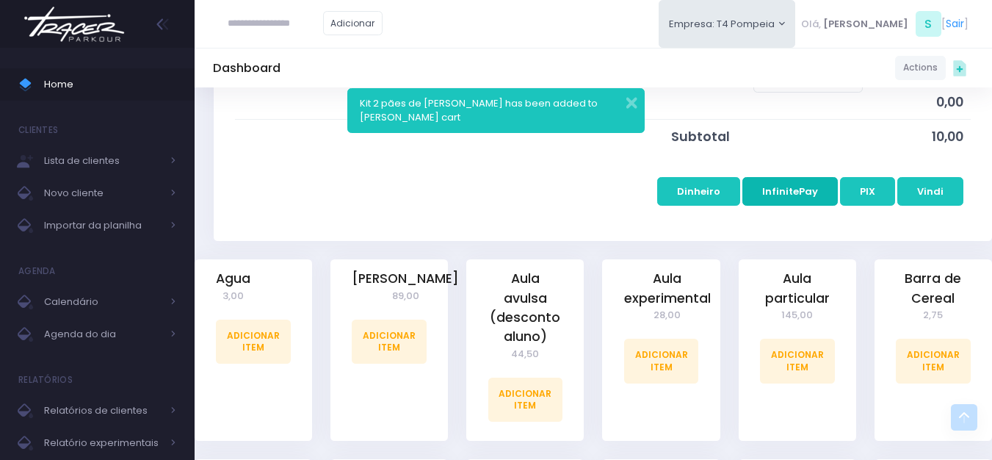
click at [773, 192] on button "InfinitePay" at bounding box center [789, 191] width 95 height 28
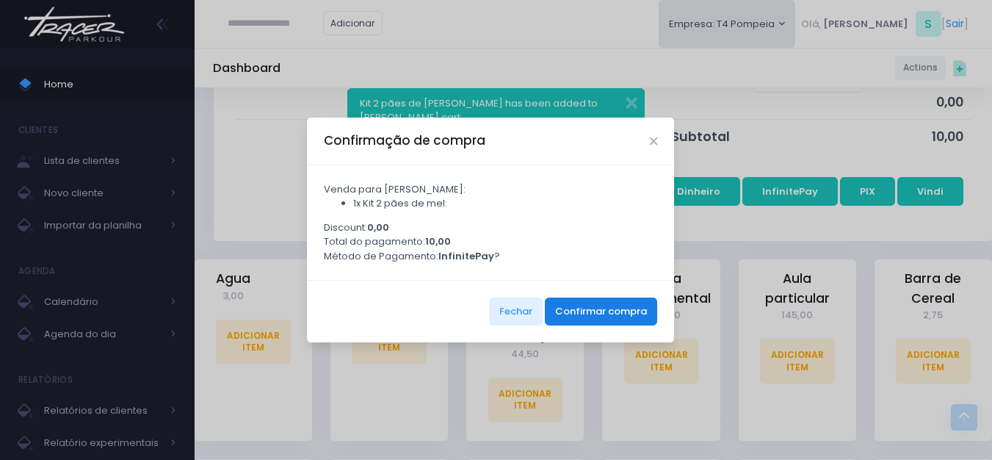
click at [610, 314] on button "Confirmar compra" at bounding box center [601, 311] width 112 height 28
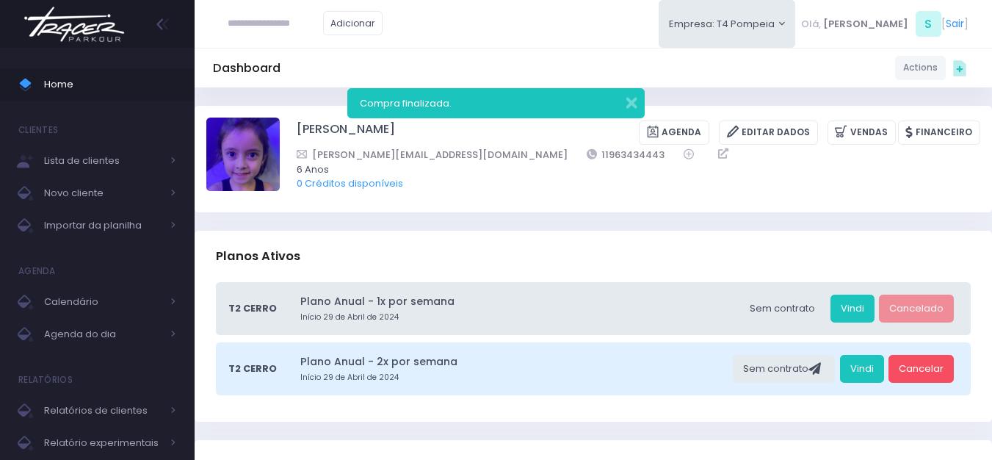
click at [85, 37] on img at bounding box center [74, 24] width 112 height 51
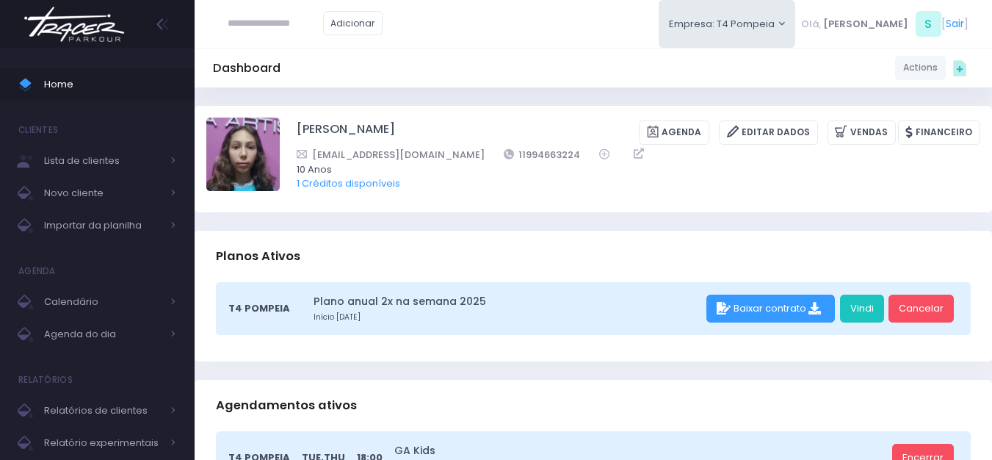
click at [77, 40] on img at bounding box center [74, 24] width 112 height 51
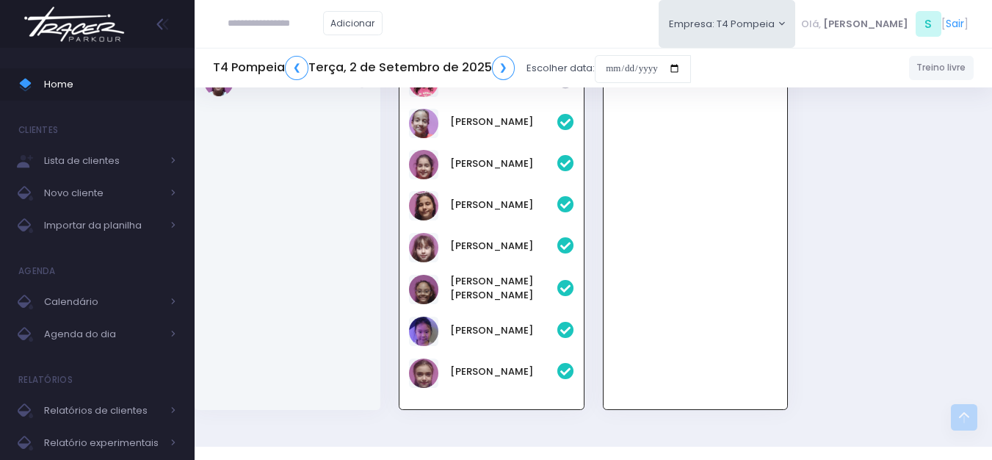
scroll to position [637, 0]
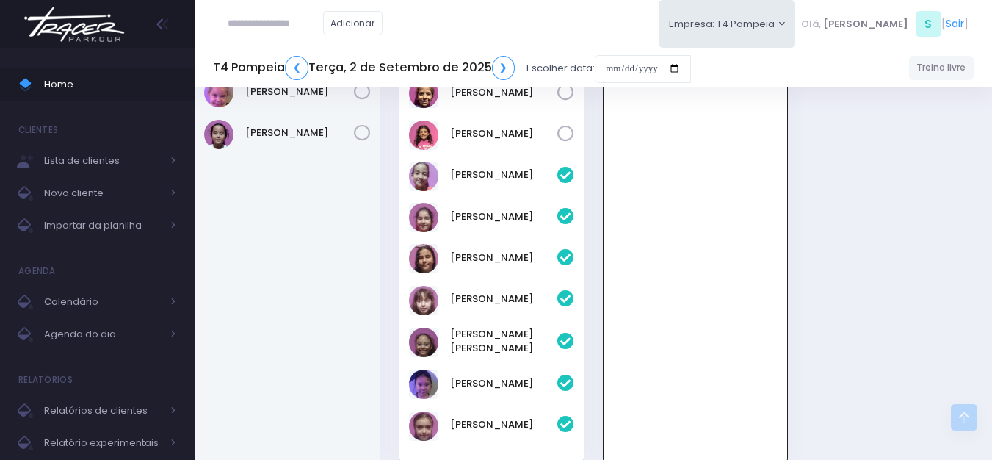
scroll to position [637, 0]
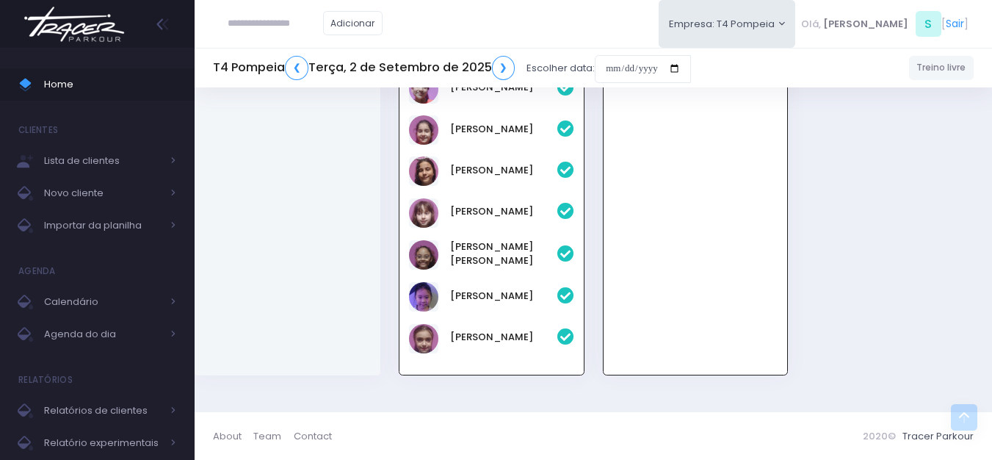
click at [70, 27] on img at bounding box center [74, 24] width 112 height 51
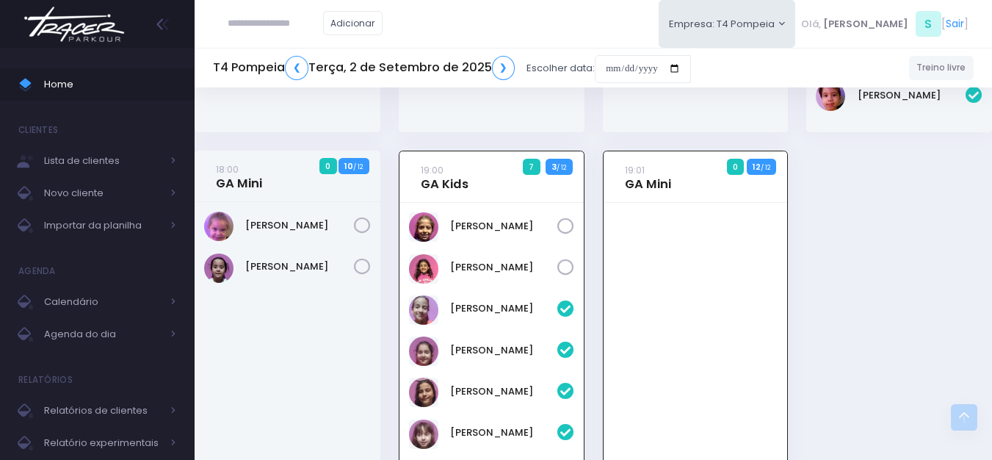
scroll to position [493, 0]
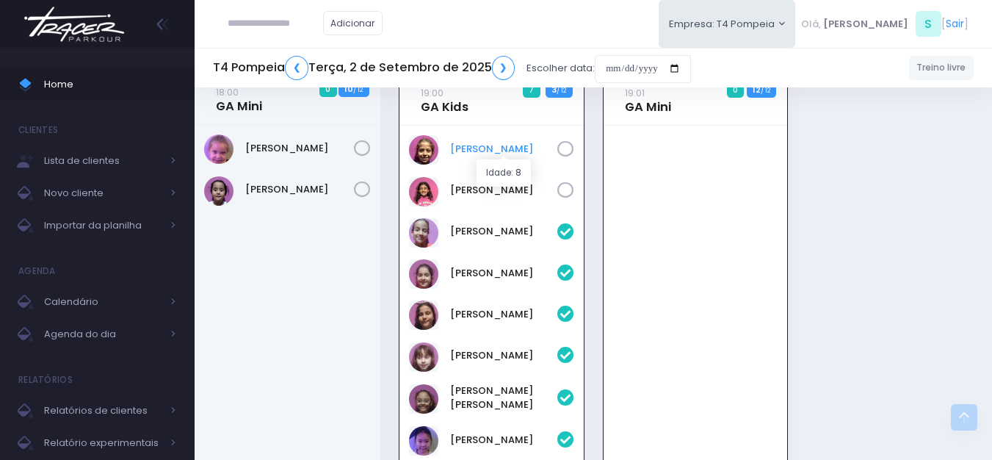
click at [487, 148] on link "[PERSON_NAME]" at bounding box center [503, 149] width 107 height 15
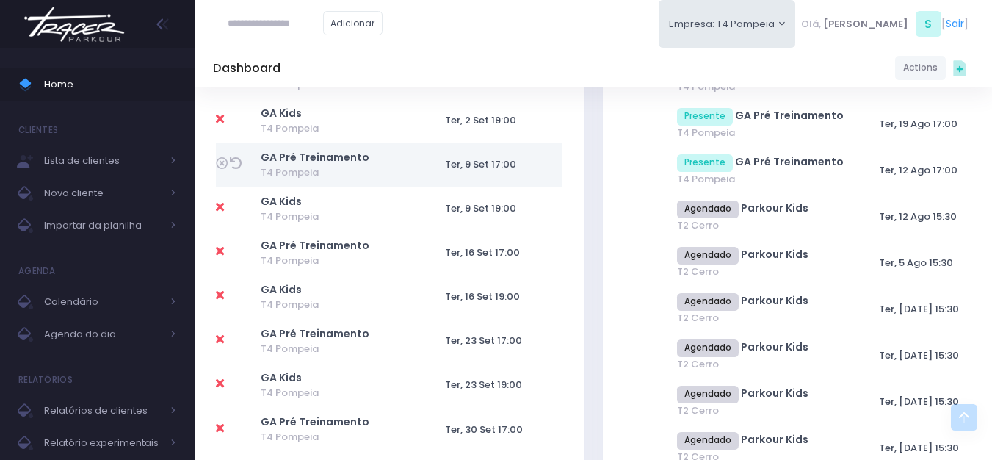
scroll to position [294, 0]
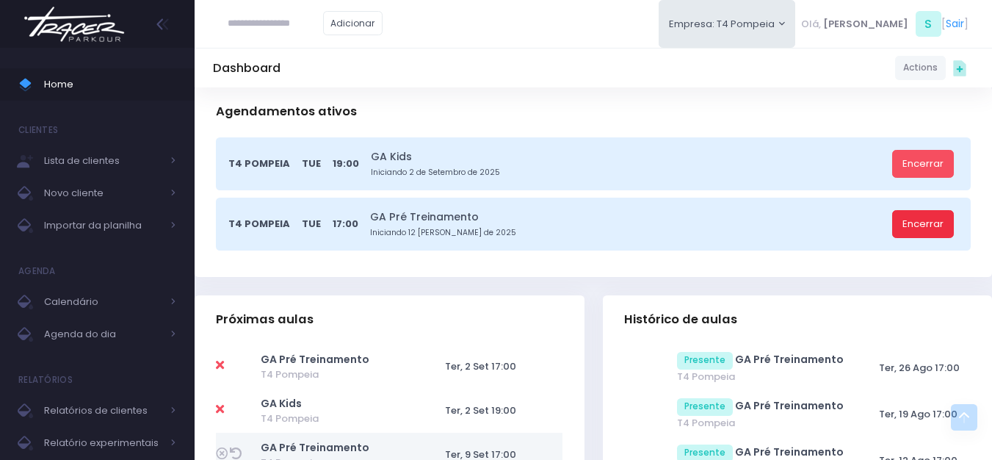
click at [919, 230] on link "Encerrar" at bounding box center [923, 224] width 62 height 28
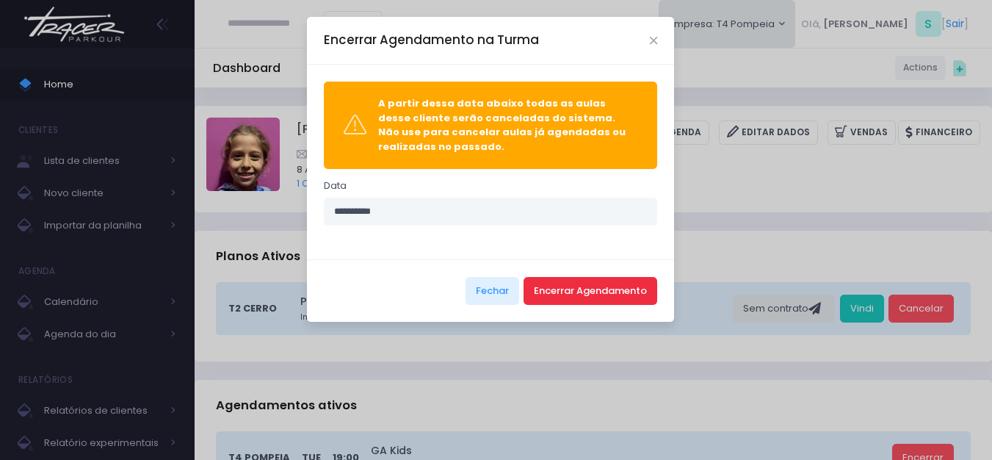
click at [598, 297] on button "Encerrar Agendamento" at bounding box center [591, 291] width 134 height 28
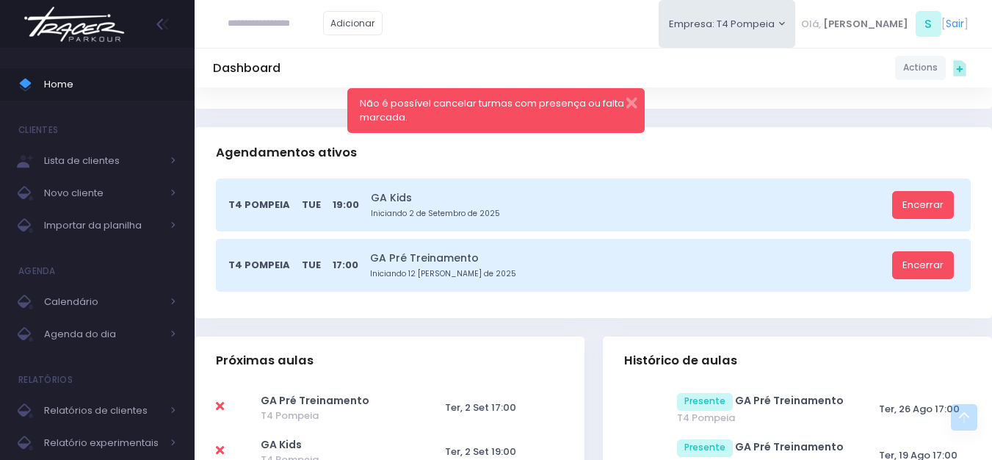
scroll to position [220, 0]
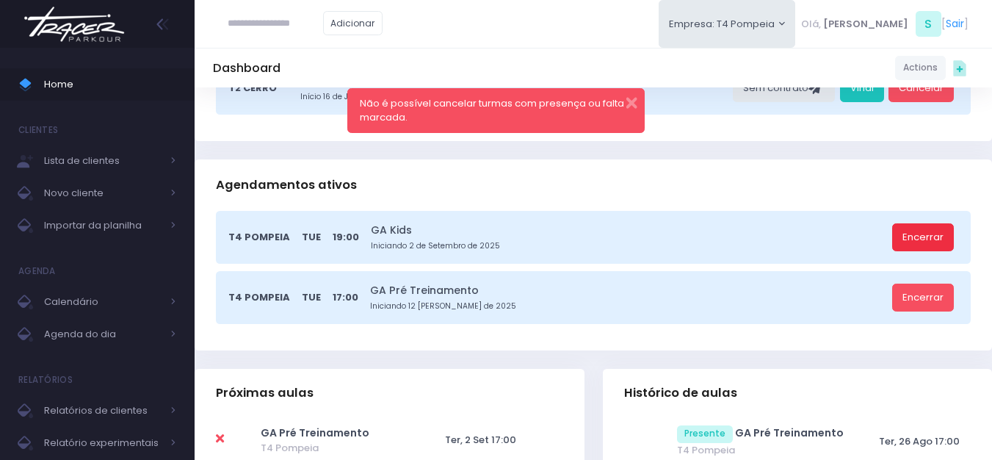
click at [902, 235] on link "Encerrar" at bounding box center [923, 237] width 62 height 28
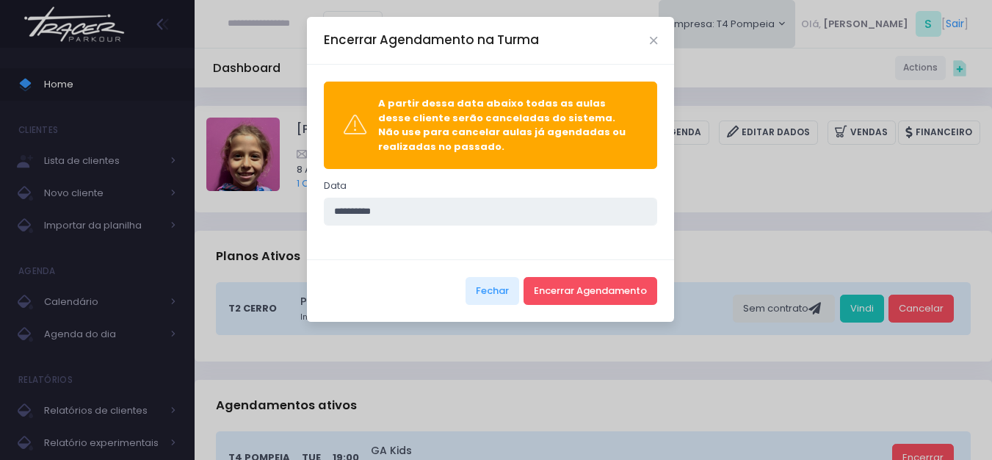
click at [351, 214] on input "**********" at bounding box center [491, 212] width 334 height 28
click at [348, 214] on input "**********" at bounding box center [491, 212] width 334 height 28
click at [347, 214] on input "**********" at bounding box center [491, 212] width 334 height 28
click at [349, 215] on input "**********" at bounding box center [491, 212] width 334 height 28
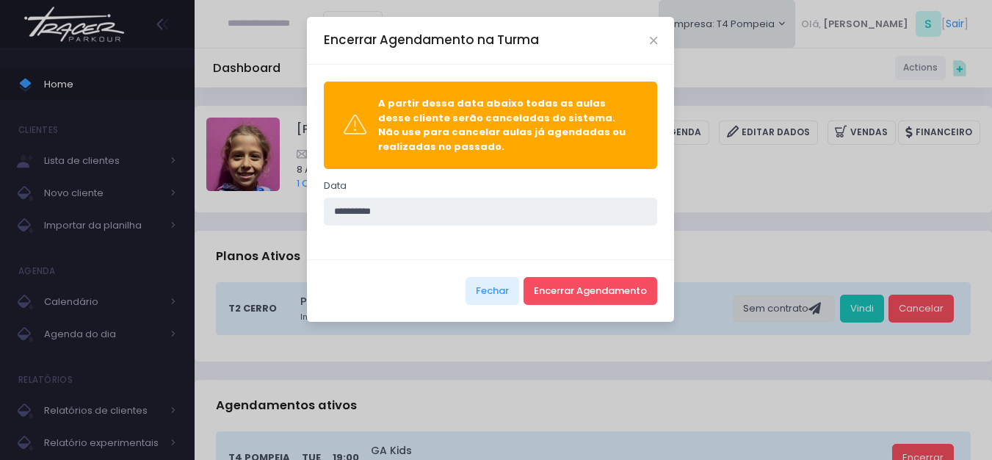
click at [344, 212] on input "**********" at bounding box center [491, 212] width 334 height 28
type input "**********"
click at [610, 294] on button "Encerrar Agendamento" at bounding box center [591, 291] width 134 height 28
